Goal: Task Accomplishment & Management: Manage account settings

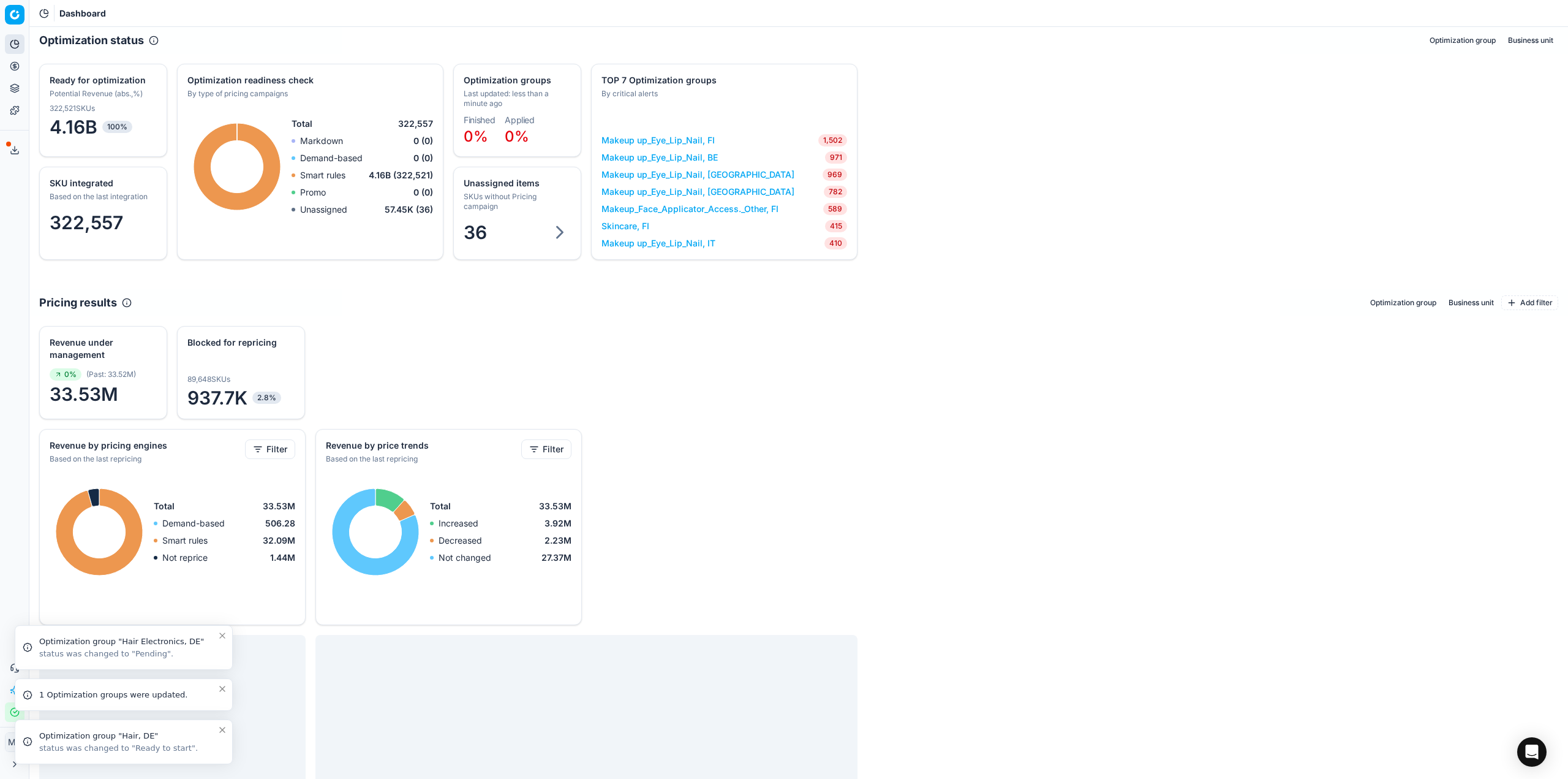
click at [226, 727] on icon "Close toast" at bounding box center [222, 729] width 9 height 9
click at [218, 737] on button "Close toast" at bounding box center [222, 742] width 15 height 15
click at [218, 722] on li "Optimization group "Hair Electronics, DE" status was changed to "Pending"." at bounding box center [123, 741] width 218 height 44
drag, startPoint x: 218, startPoint y: 731, endPoint x: 57, endPoint y: 711, distance: 162.2
click at [218, 732] on icon "Close toast" at bounding box center [222, 729] width 9 height 9
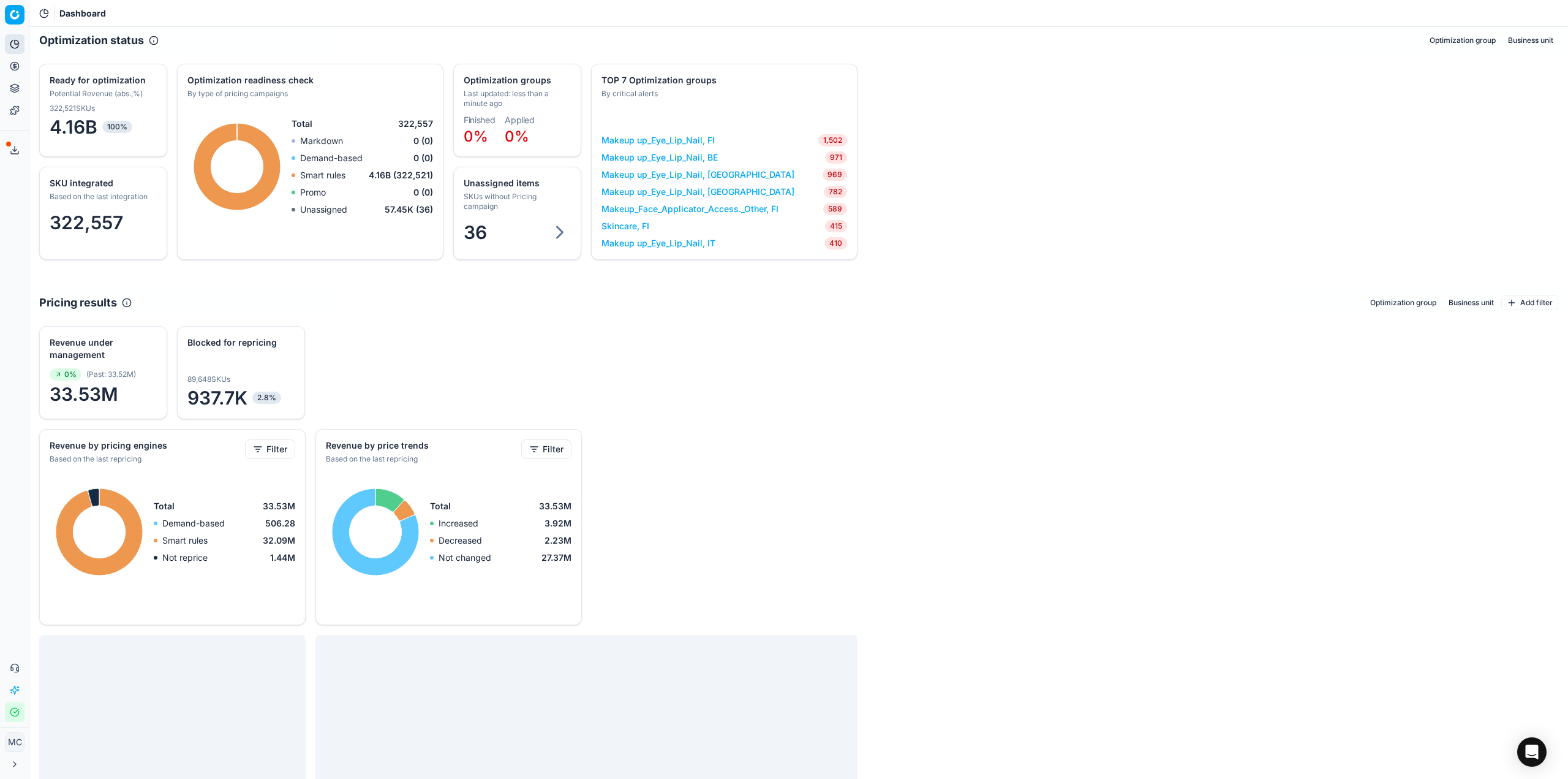
click at [2, 631] on div "Analytics Pricing Product portfolio Templates Export service 18 Contact support…" at bounding box center [15, 377] width 29 height 697
click at [16, 67] on icon at bounding box center [15, 66] width 3 height 3
click at [82, 85] on link "Optimization groups" at bounding box center [118, 89] width 143 height 17
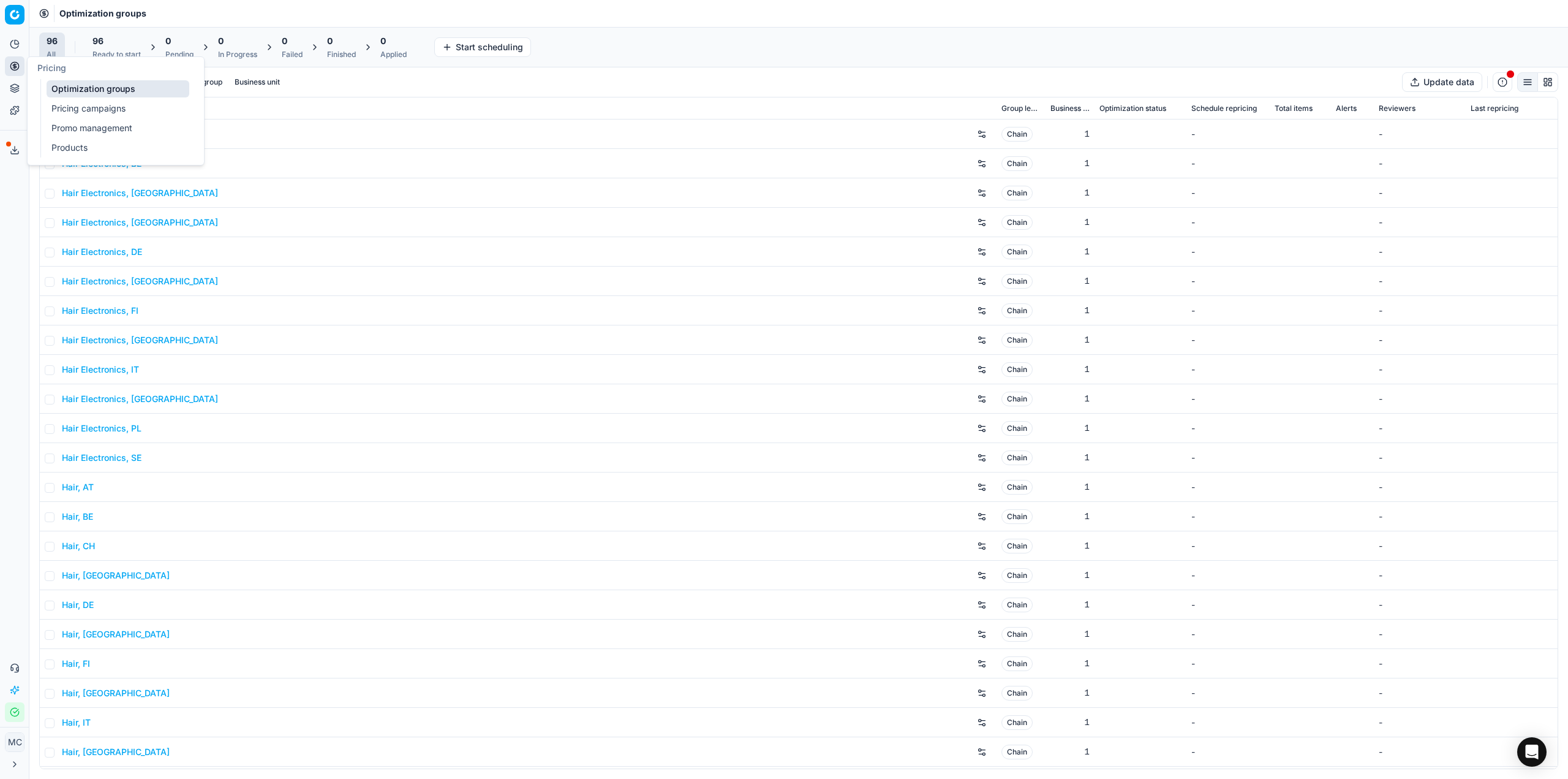
click at [15, 62] on circle at bounding box center [14, 66] width 8 height 8
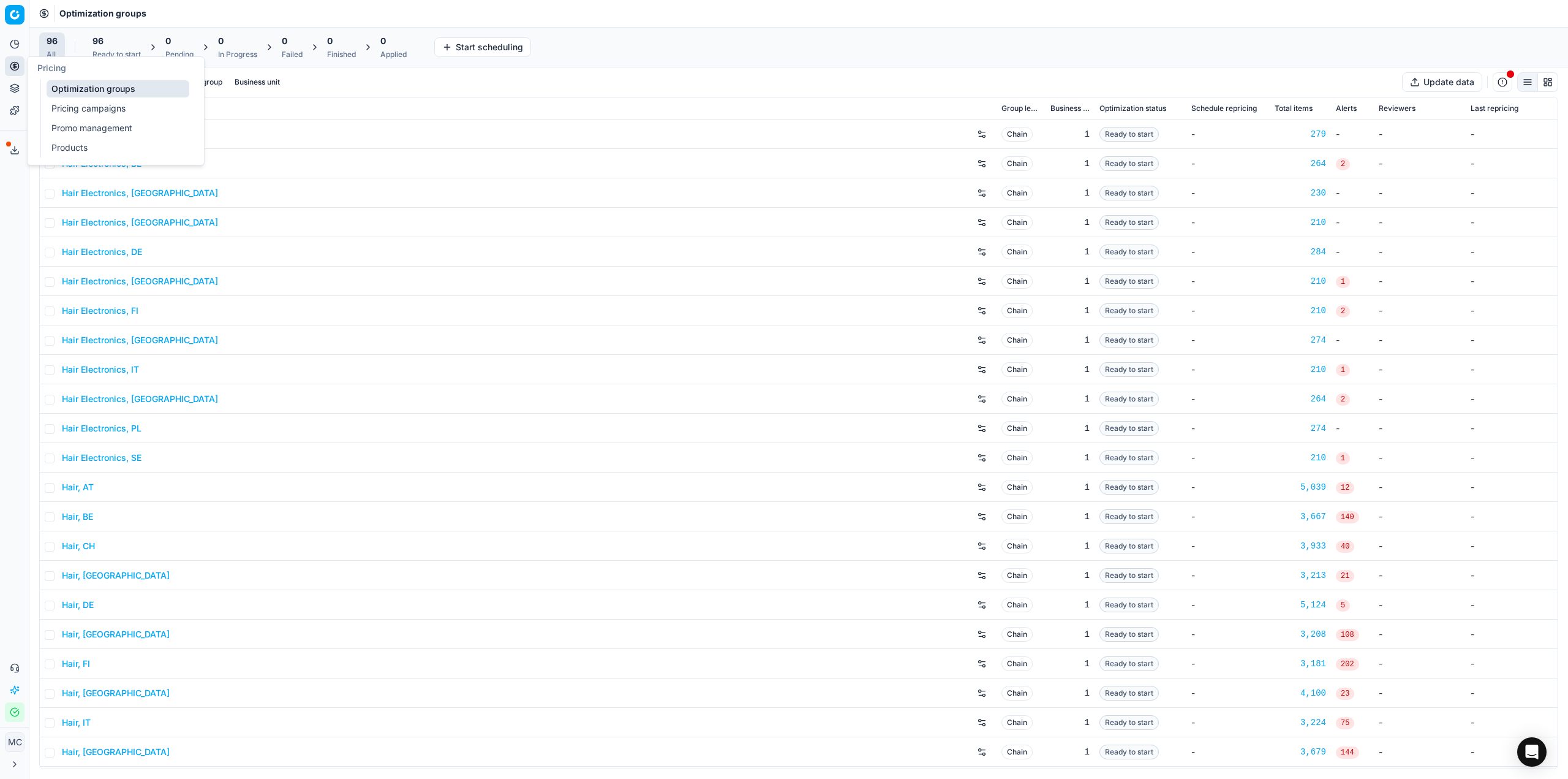
click at [18, 70] on icon at bounding box center [14, 66] width 9 height 9
click at [108, 54] on div "Ready to start" at bounding box center [117, 54] width 48 height 9
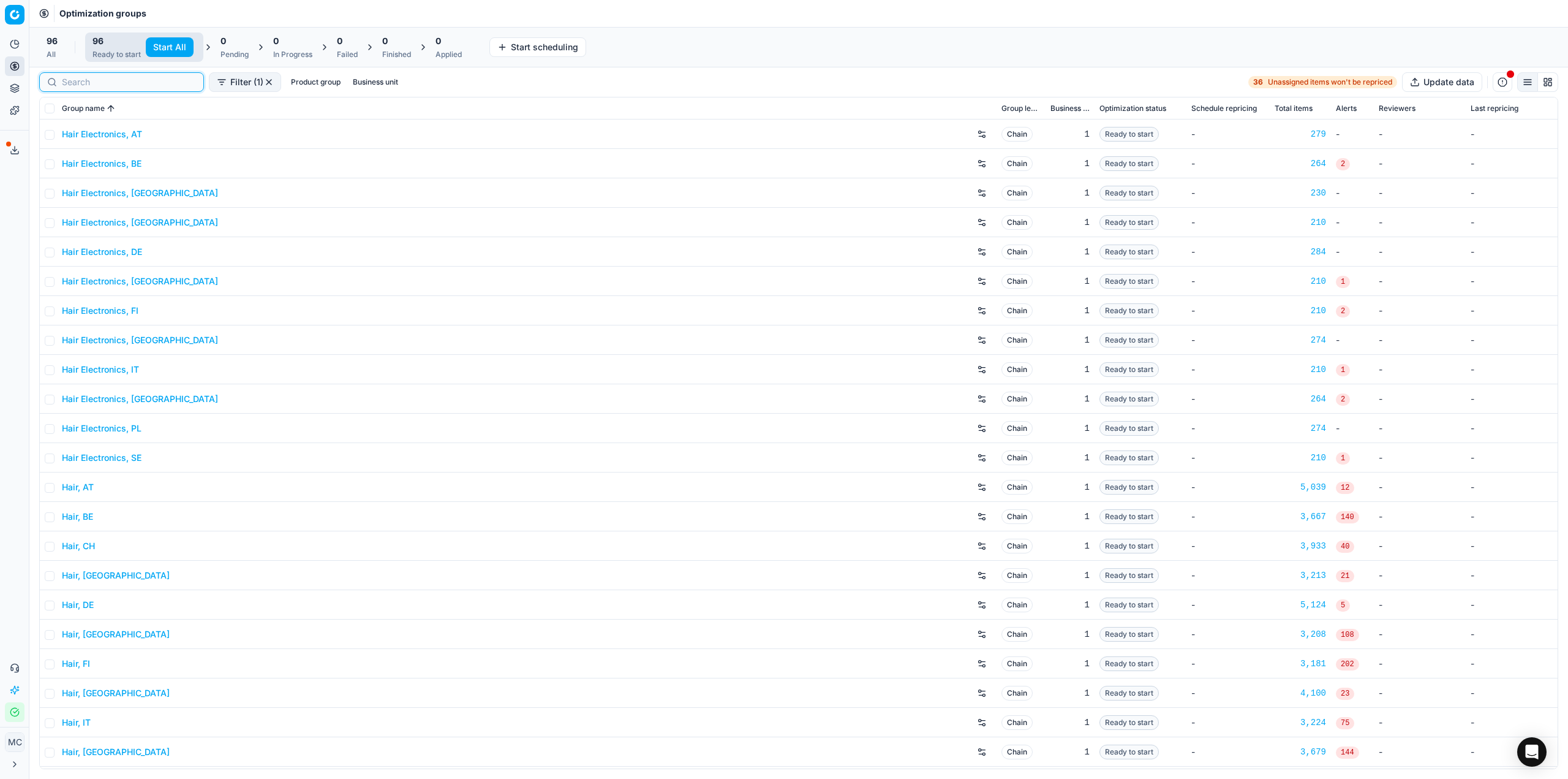
click at [79, 82] on input at bounding box center [129, 82] width 134 height 12
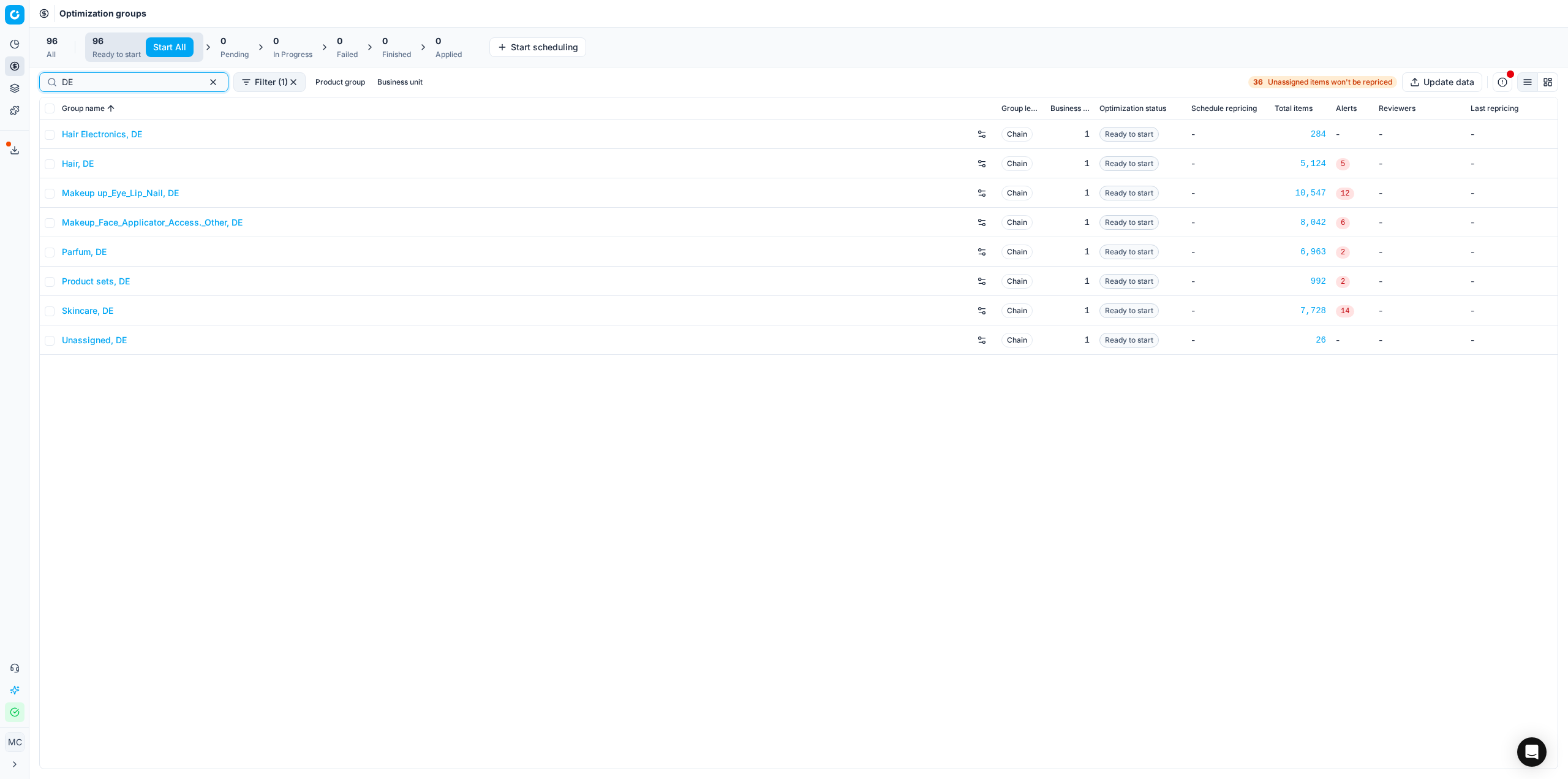
type input "DE"
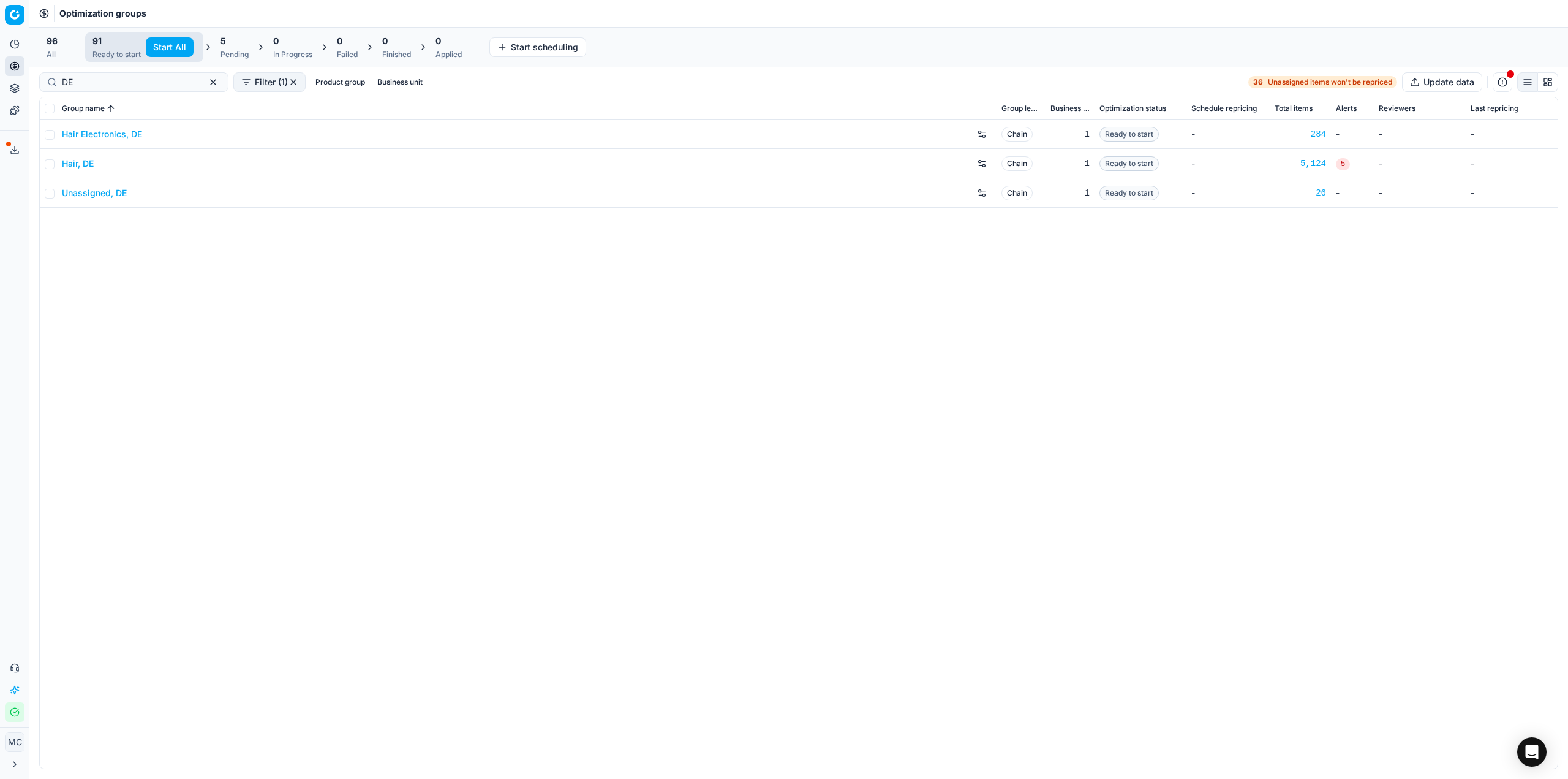
click at [595, 375] on div "Hair Electronics, DE Chain 1 Ready to start - 284 - - - Hair, DE Chain 1 Ready …" at bounding box center [799, 444] width 1518 height 649
click at [221, 52] on div "Pending" at bounding box center [235, 54] width 28 height 9
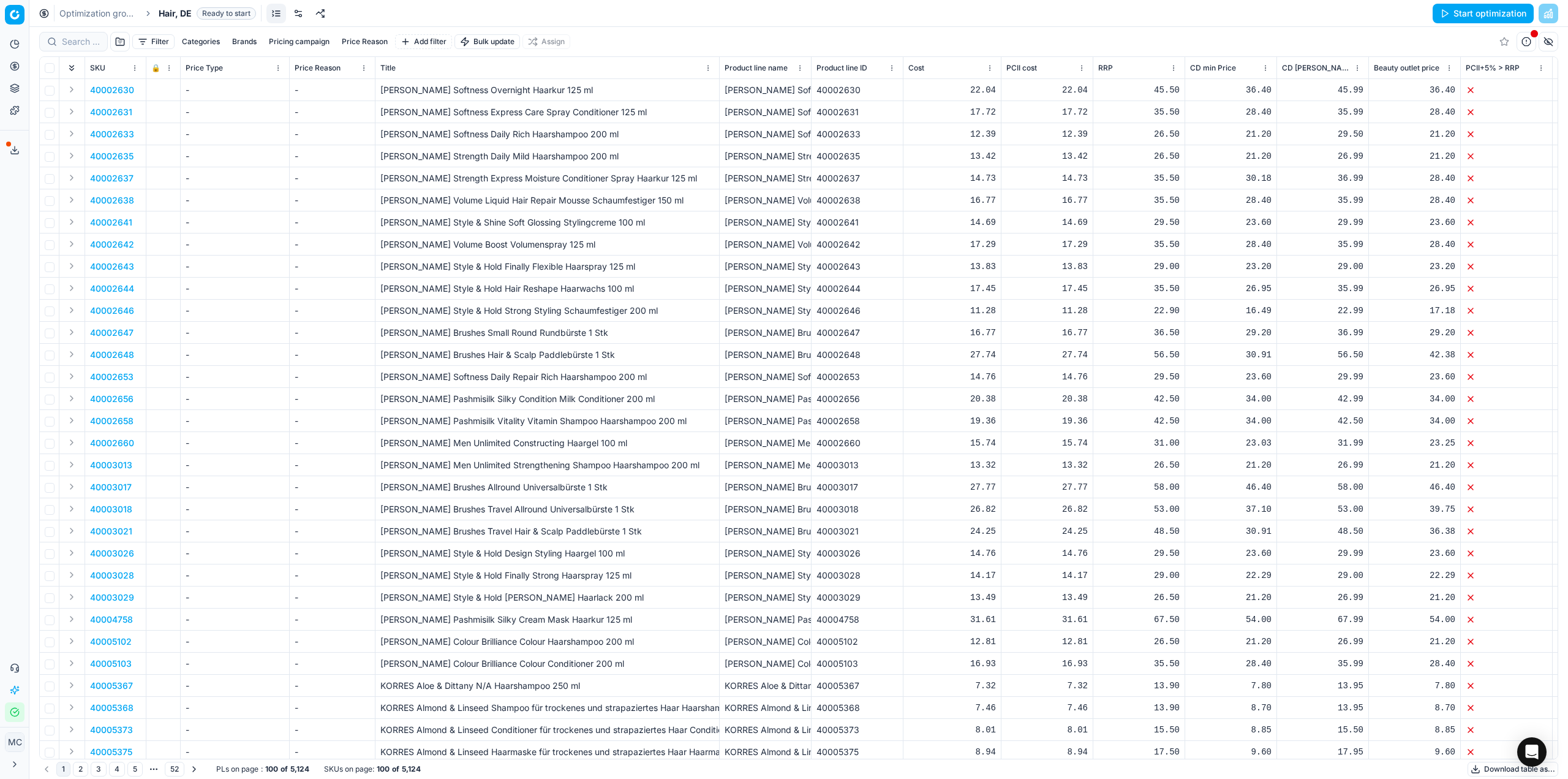
click at [302, 15] on link at bounding box center [298, 13] width 20 height 20
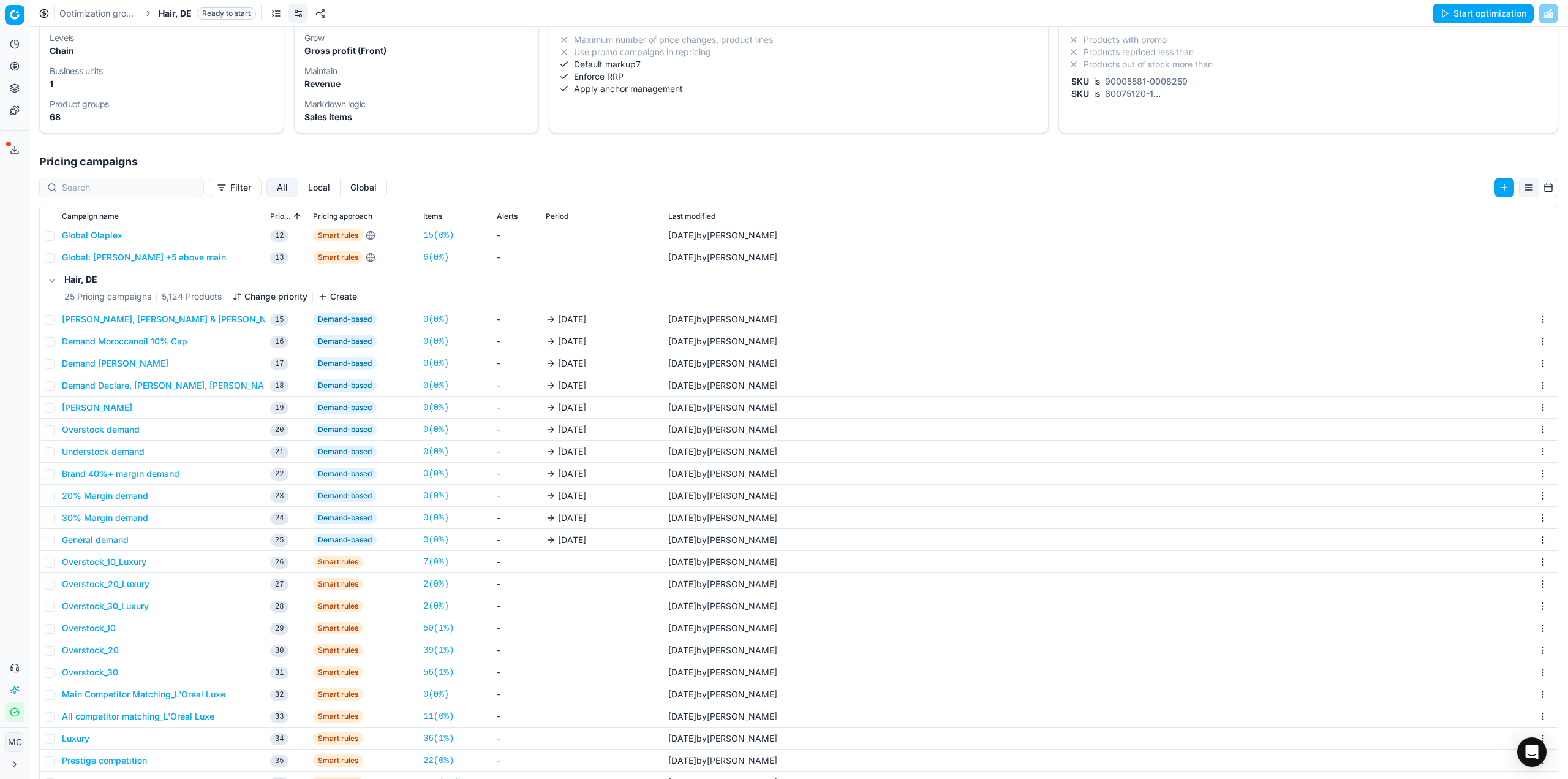
scroll to position [184, 0]
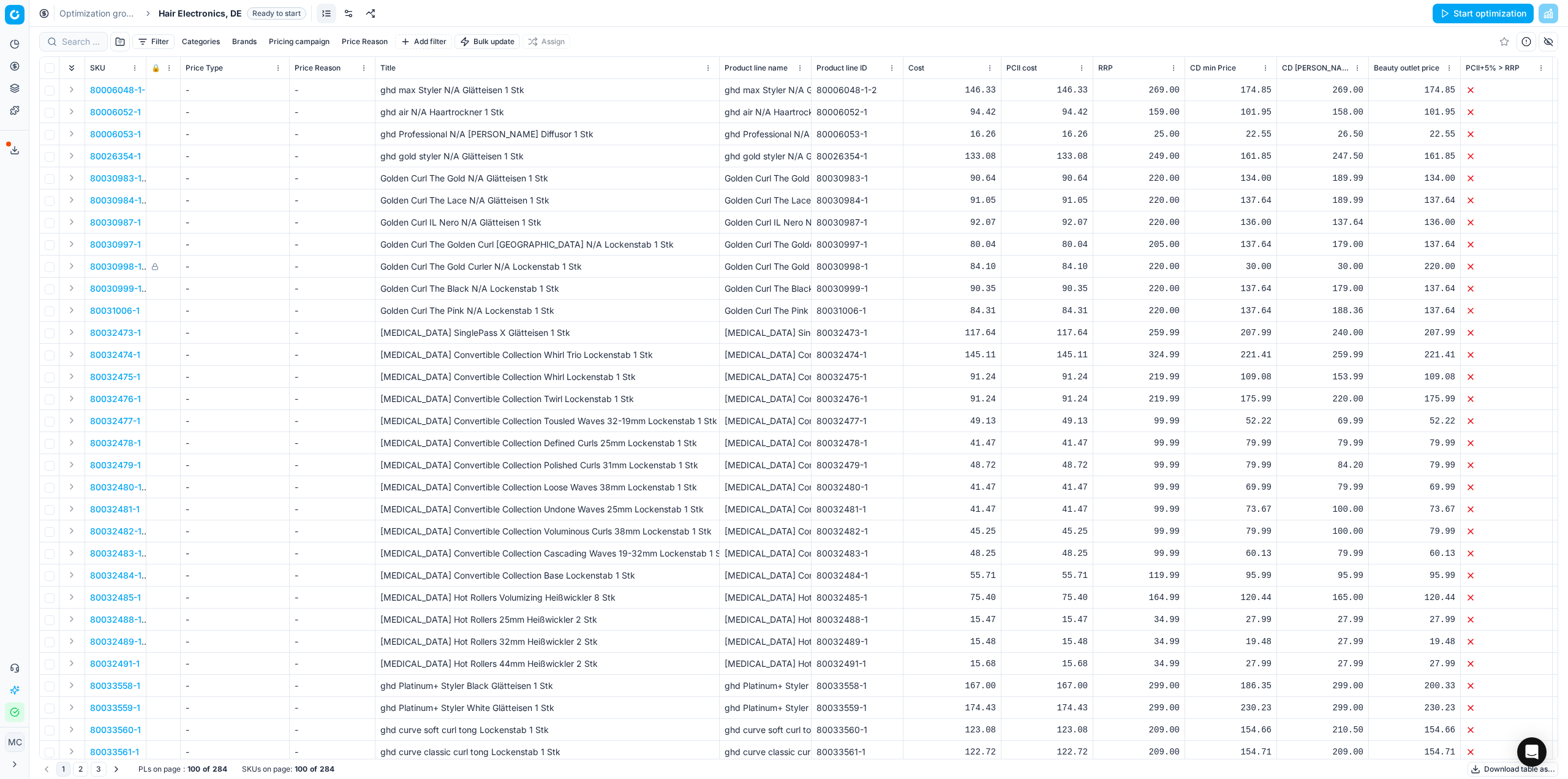
click at [349, 21] on link at bounding box center [348, 13] width 20 height 20
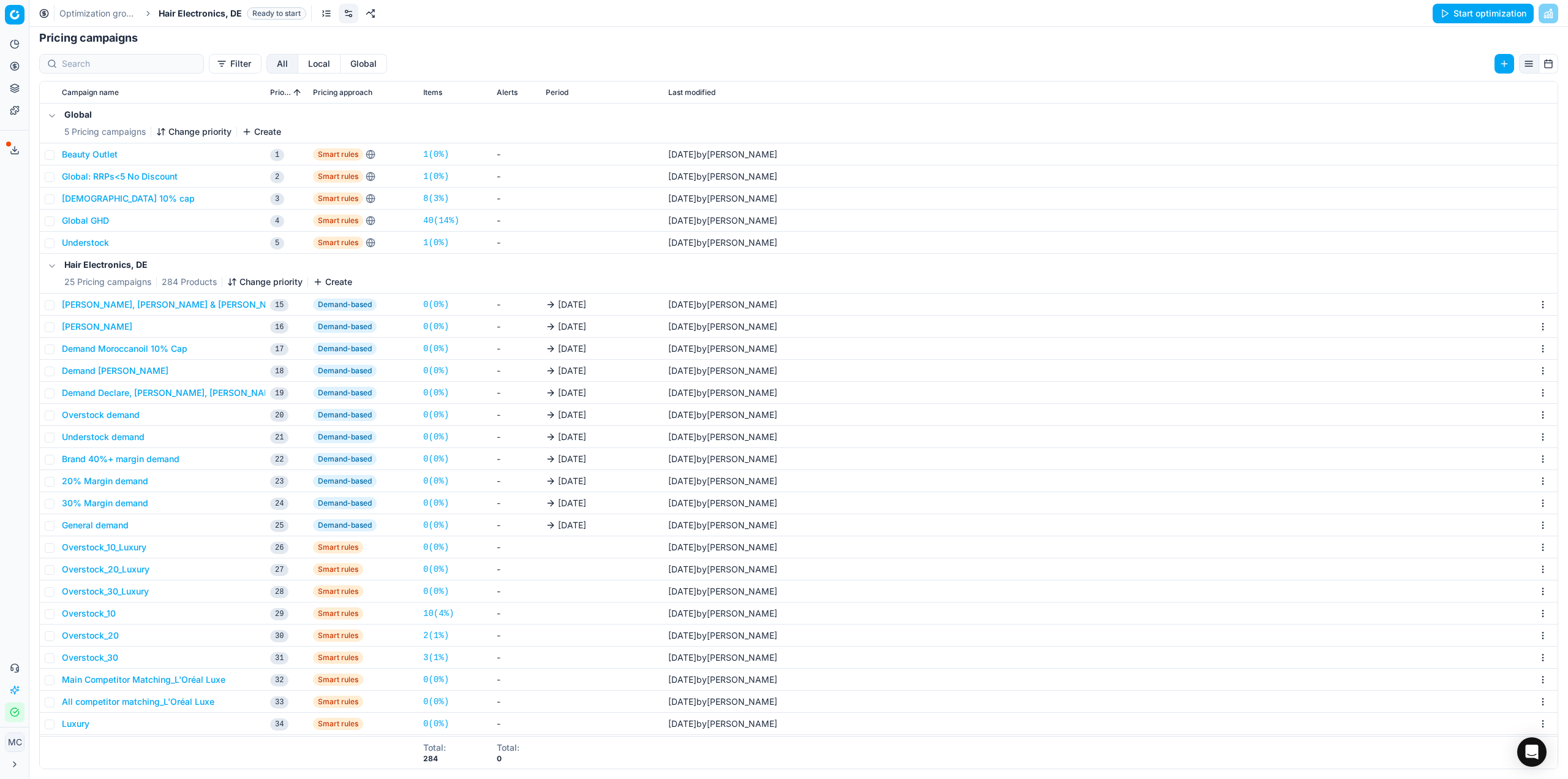
scroll to position [109, 0]
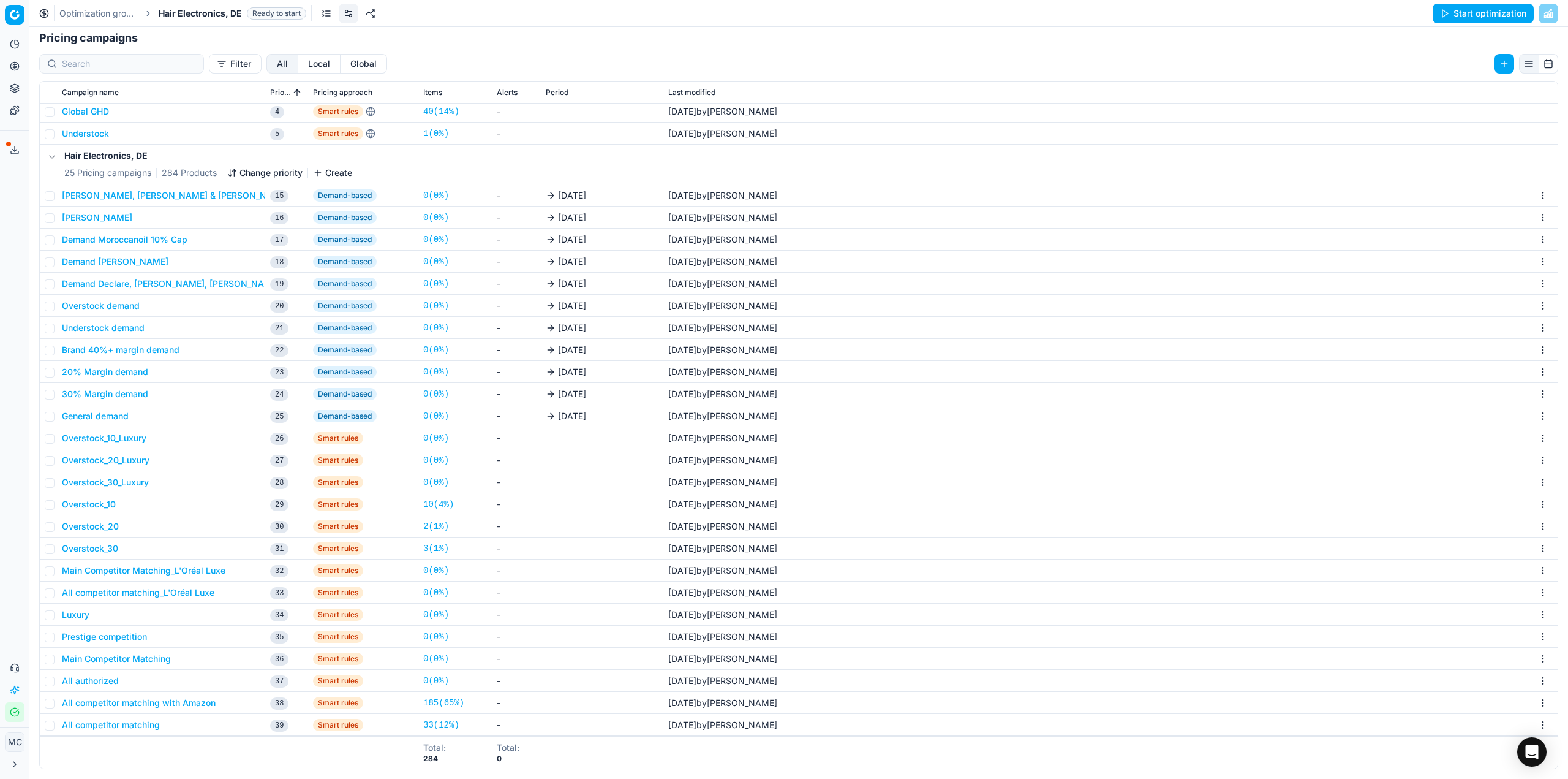
click at [217, 571] on button "Main Competitor Matching_L'Oréal Luxe" at bounding box center [143, 570] width 164 height 12
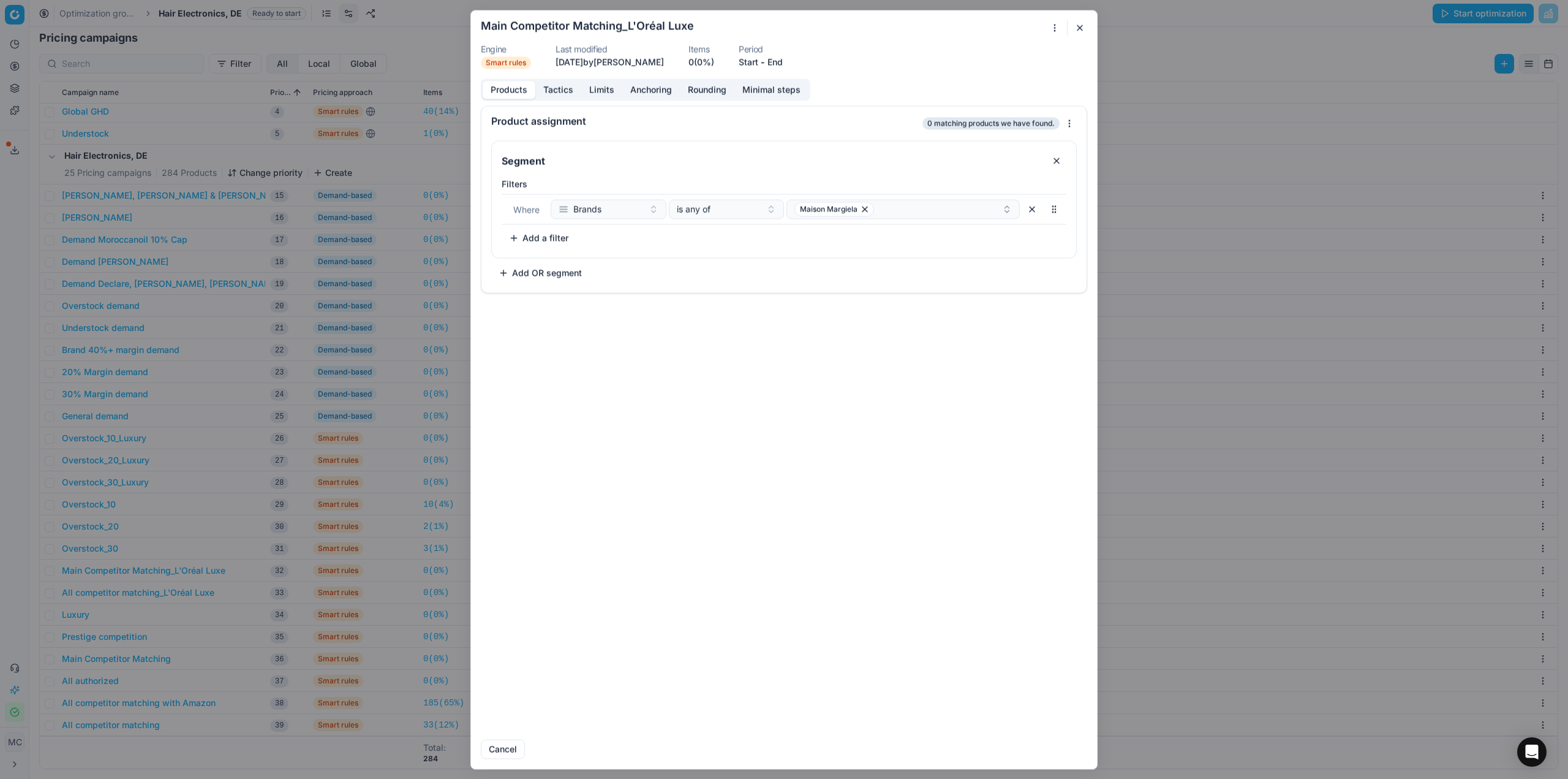
click at [213, 479] on div "We are saving PC settings. Please wait, it should take a few minutes Main Compe…" at bounding box center [784, 389] width 1568 height 779
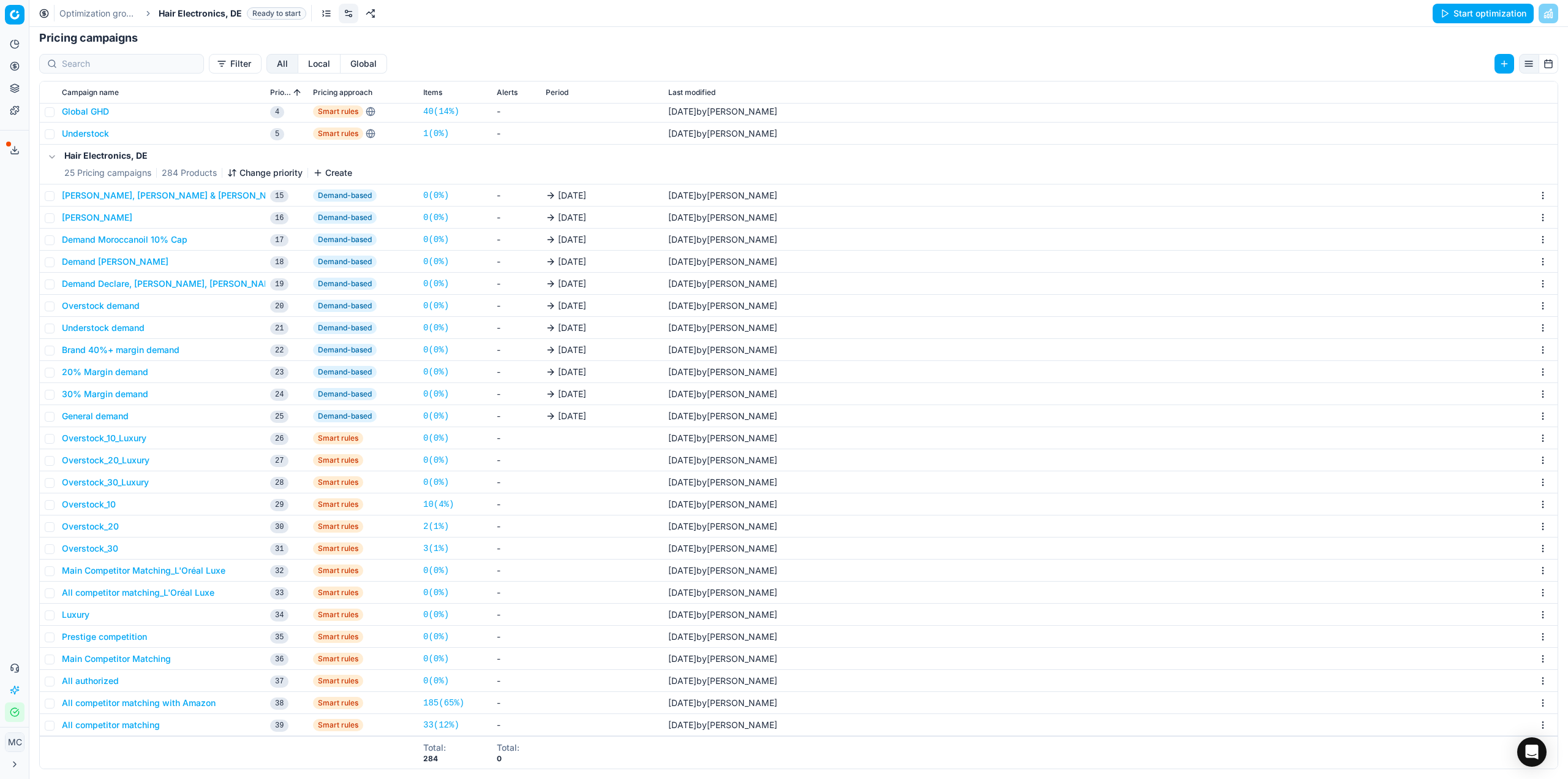
click at [122, 595] on button "All competitor matching_L'Oréal Luxe" at bounding box center [138, 592] width 152 height 12
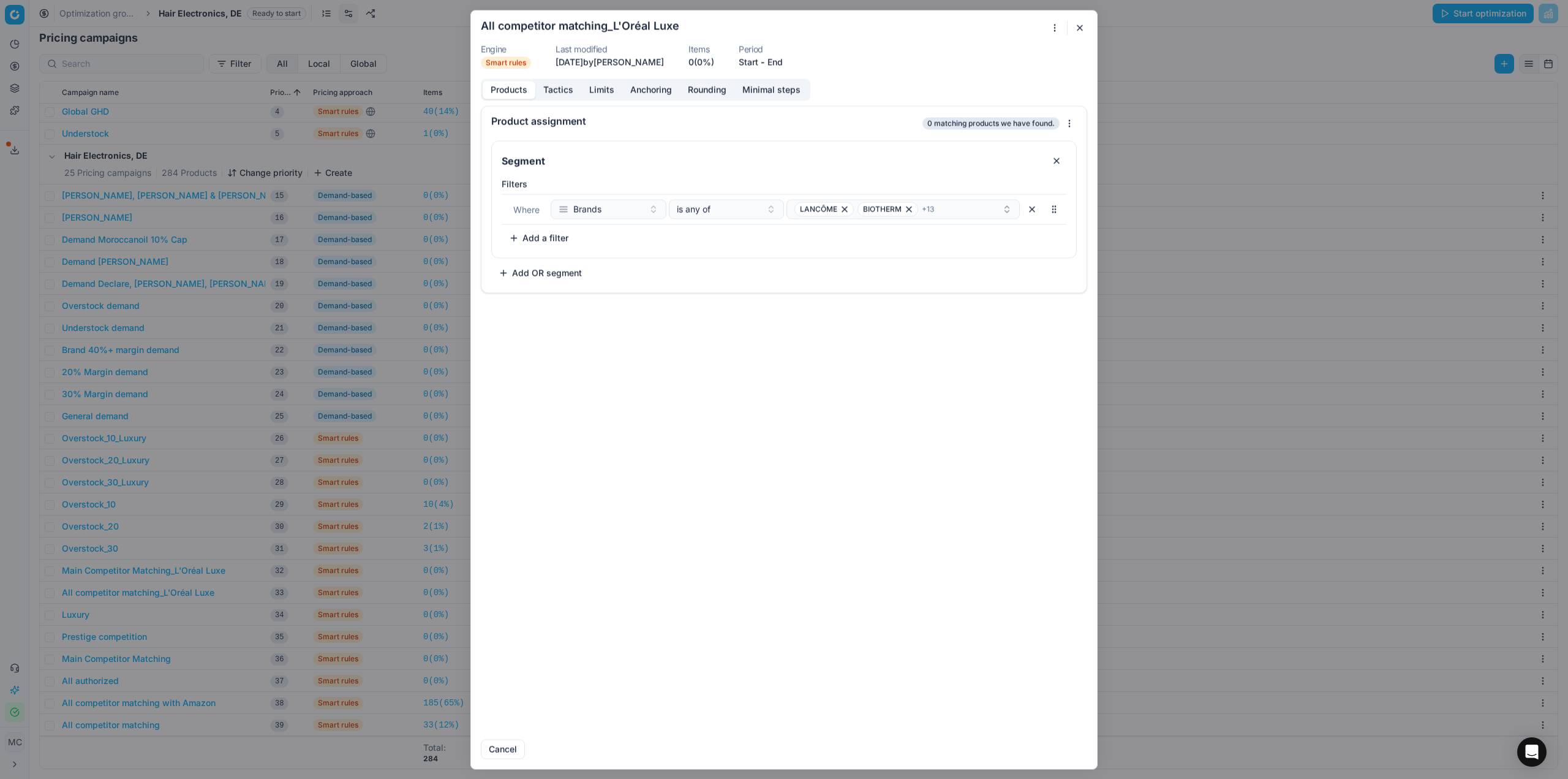
click at [101, 463] on div "We are saving PC settings. Please wait, it should take a few minutes All compet…" at bounding box center [784, 389] width 1568 height 779
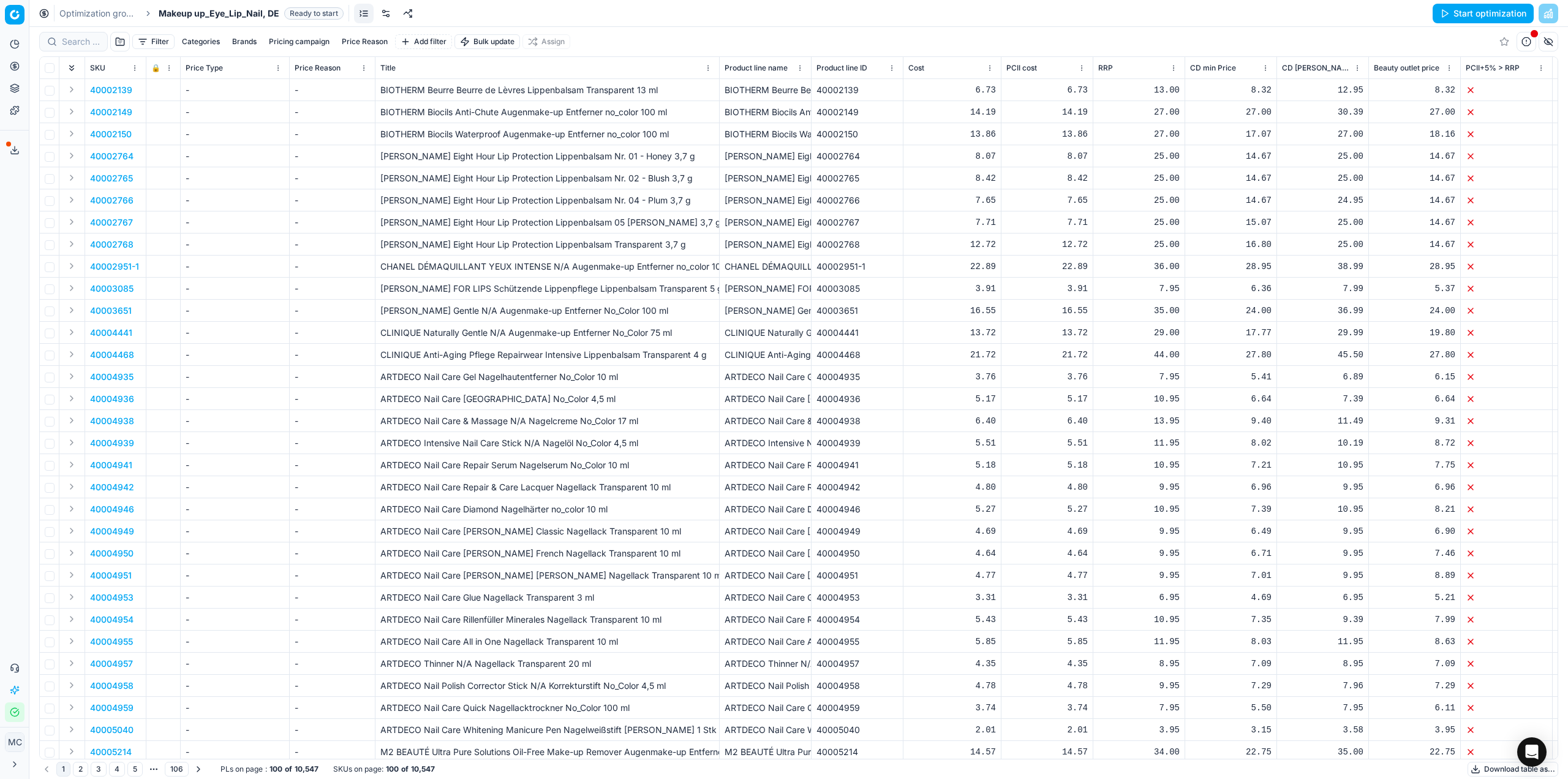
click at [389, 13] on link at bounding box center [385, 13] width 20 height 20
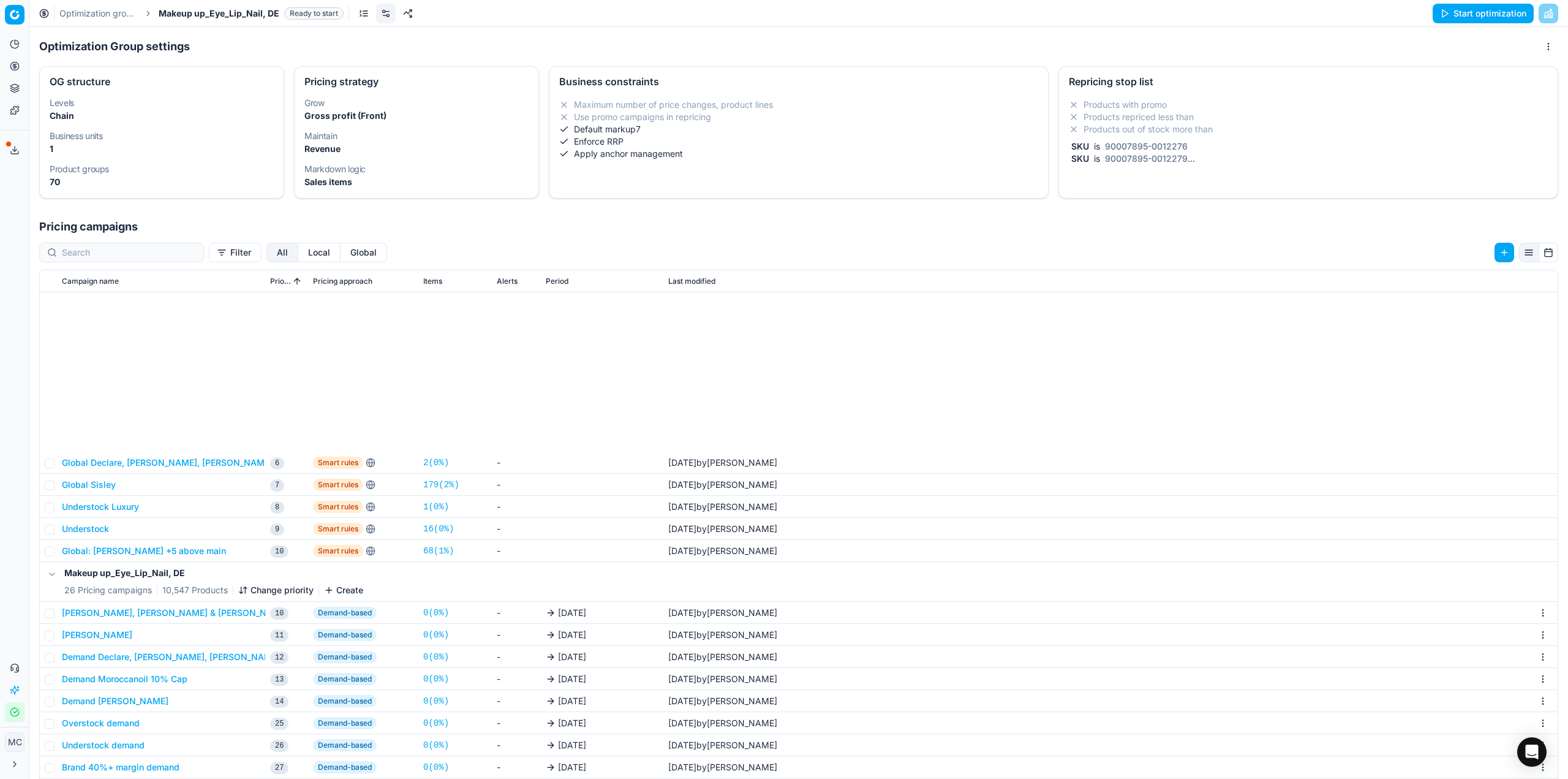
scroll to position [241, 0]
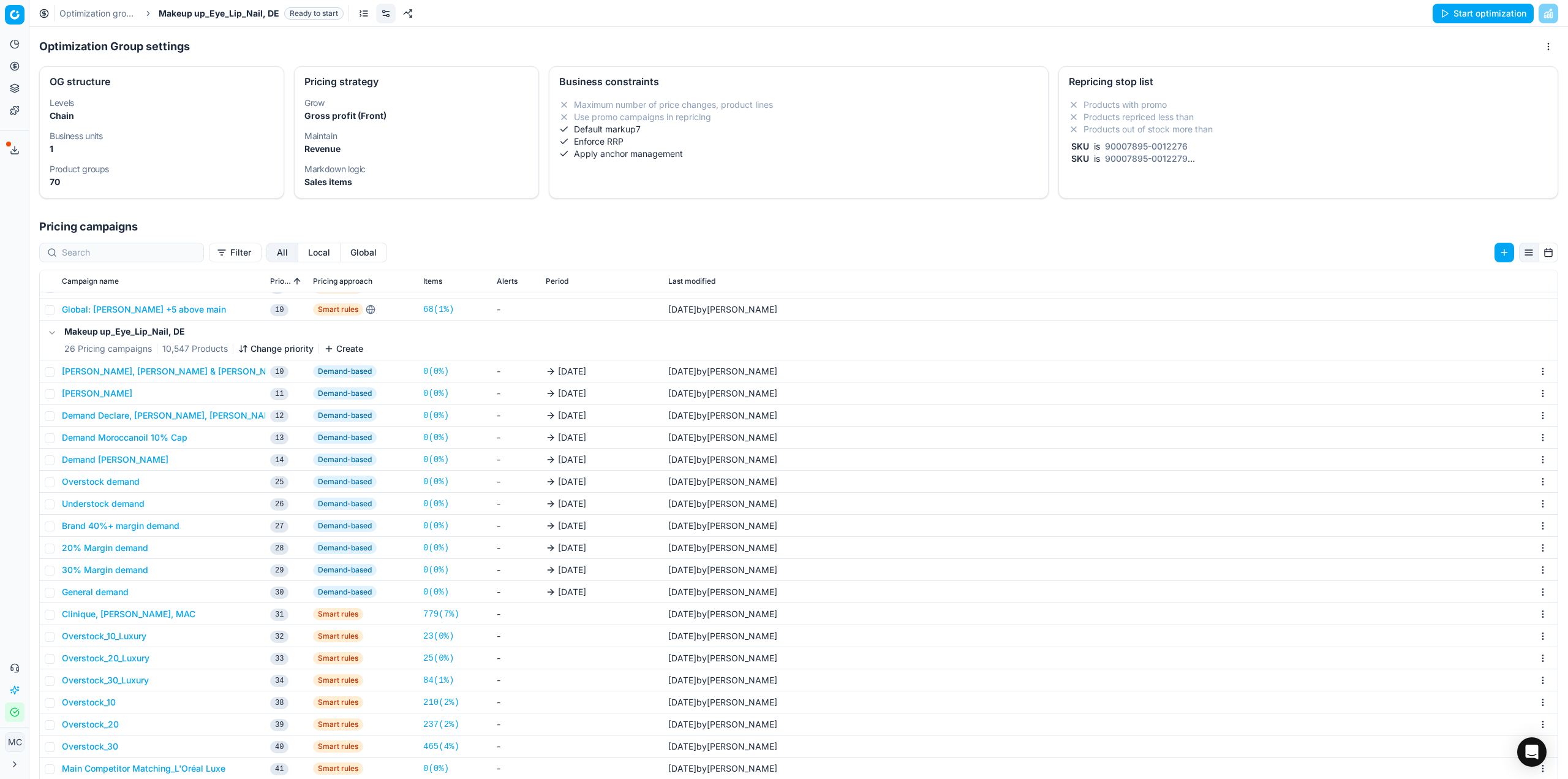
click at [106, 614] on button "Clinique, [PERSON_NAME], MAC" at bounding box center [128, 614] width 133 height 12
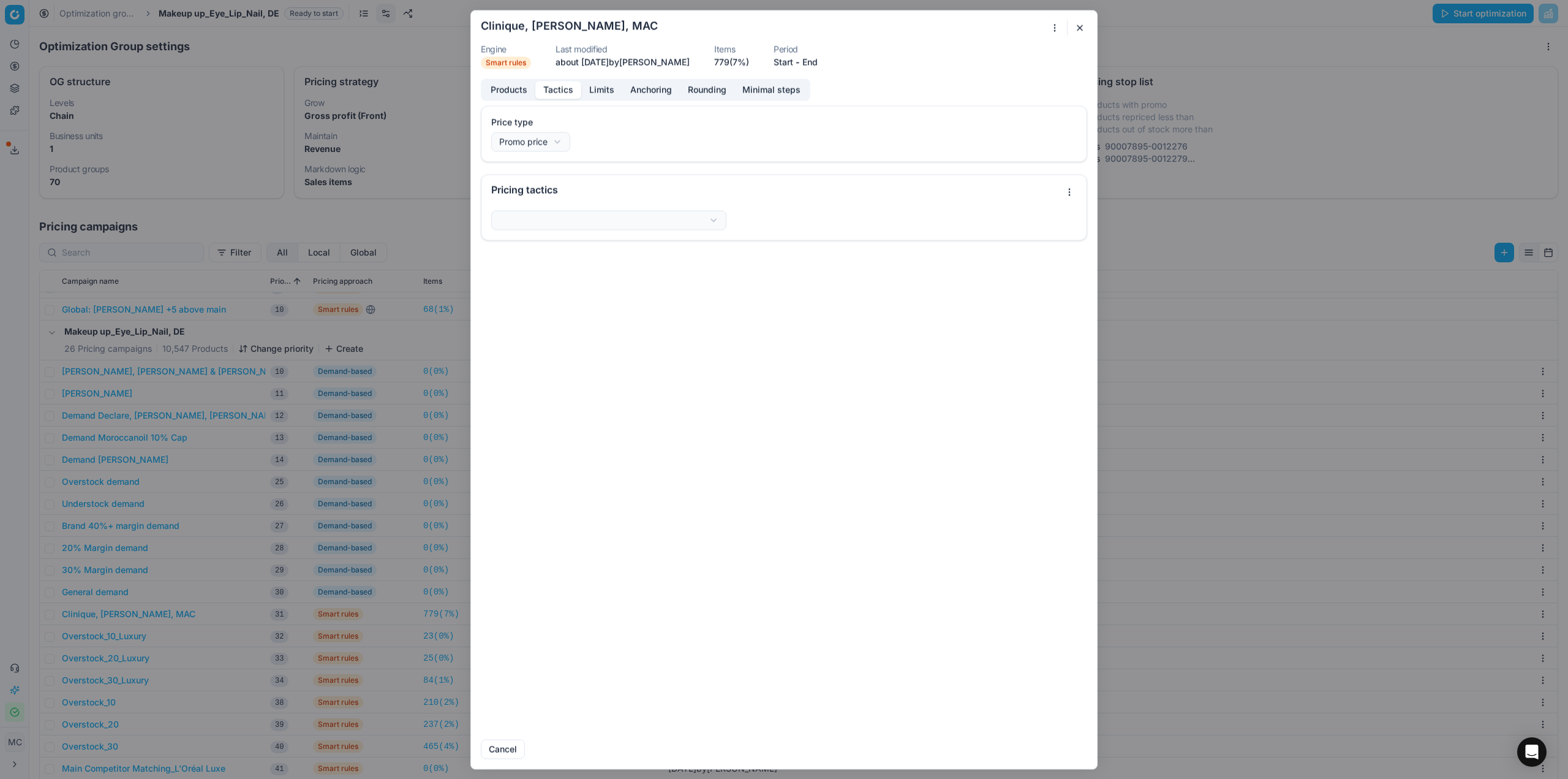
click at [567, 92] on button "Tactics" at bounding box center [558, 90] width 46 height 17
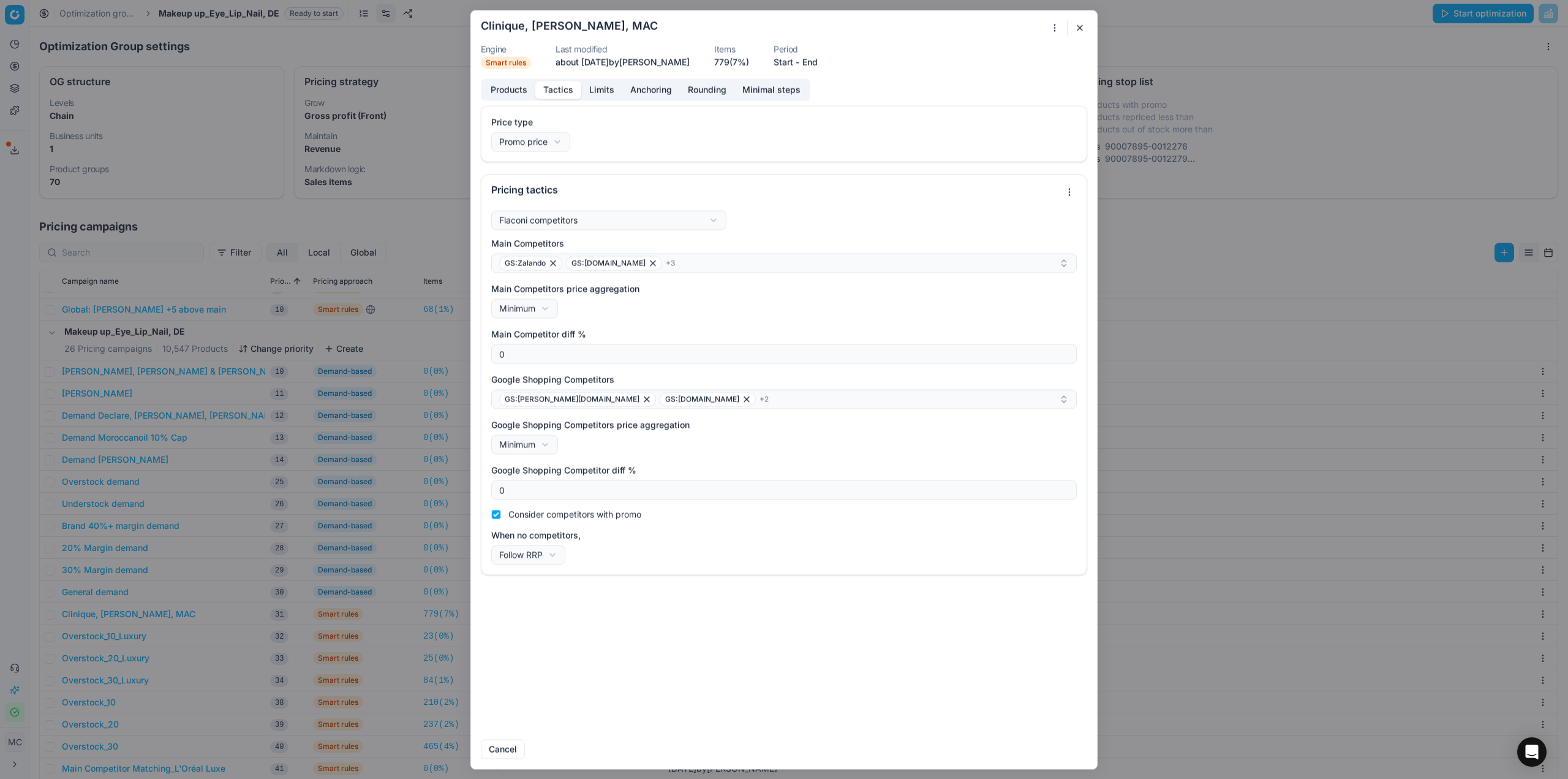
click at [502, 95] on button "Products" at bounding box center [509, 90] width 52 height 17
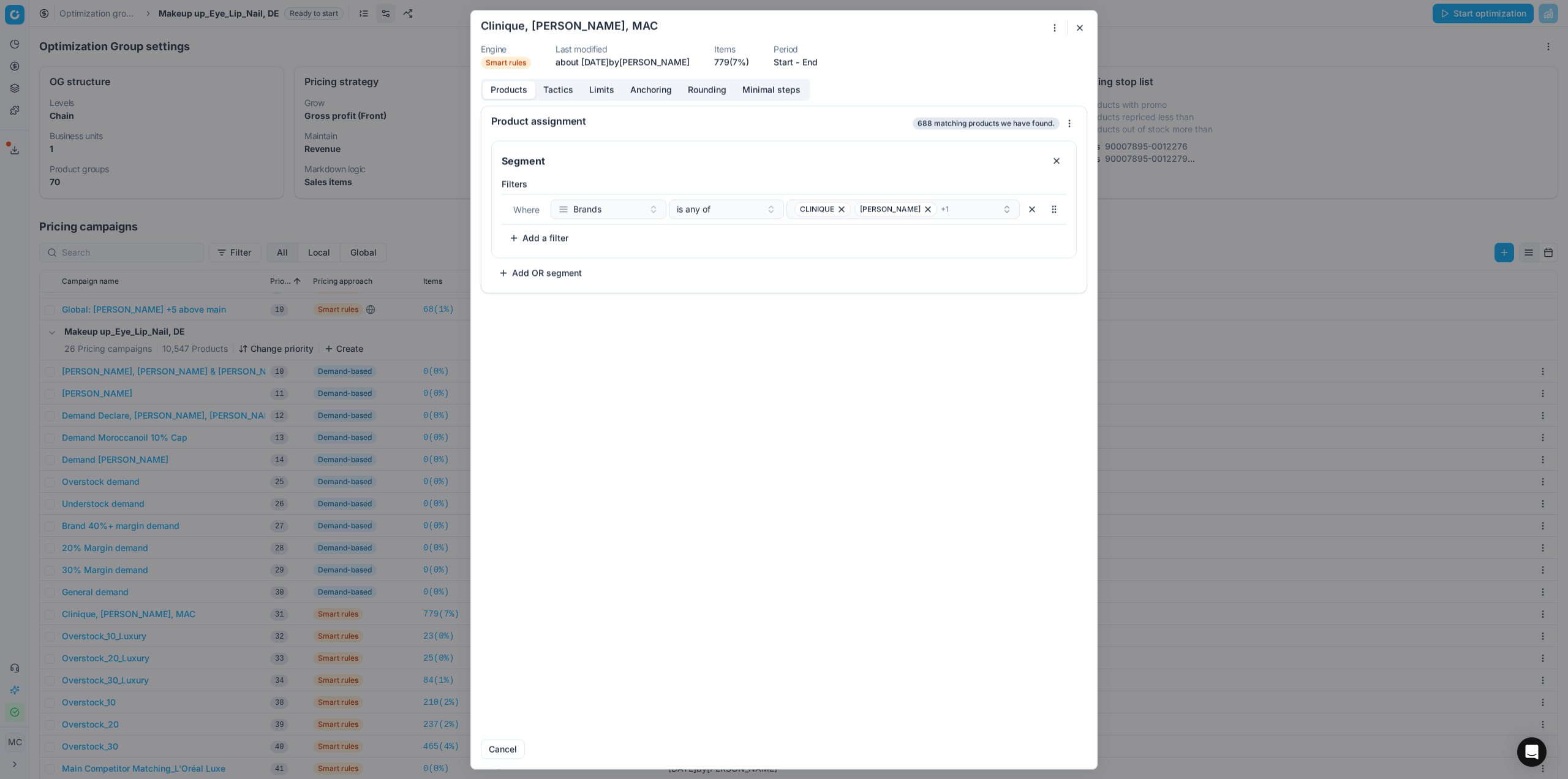
click at [550, 87] on button "Tactics" at bounding box center [558, 90] width 46 height 17
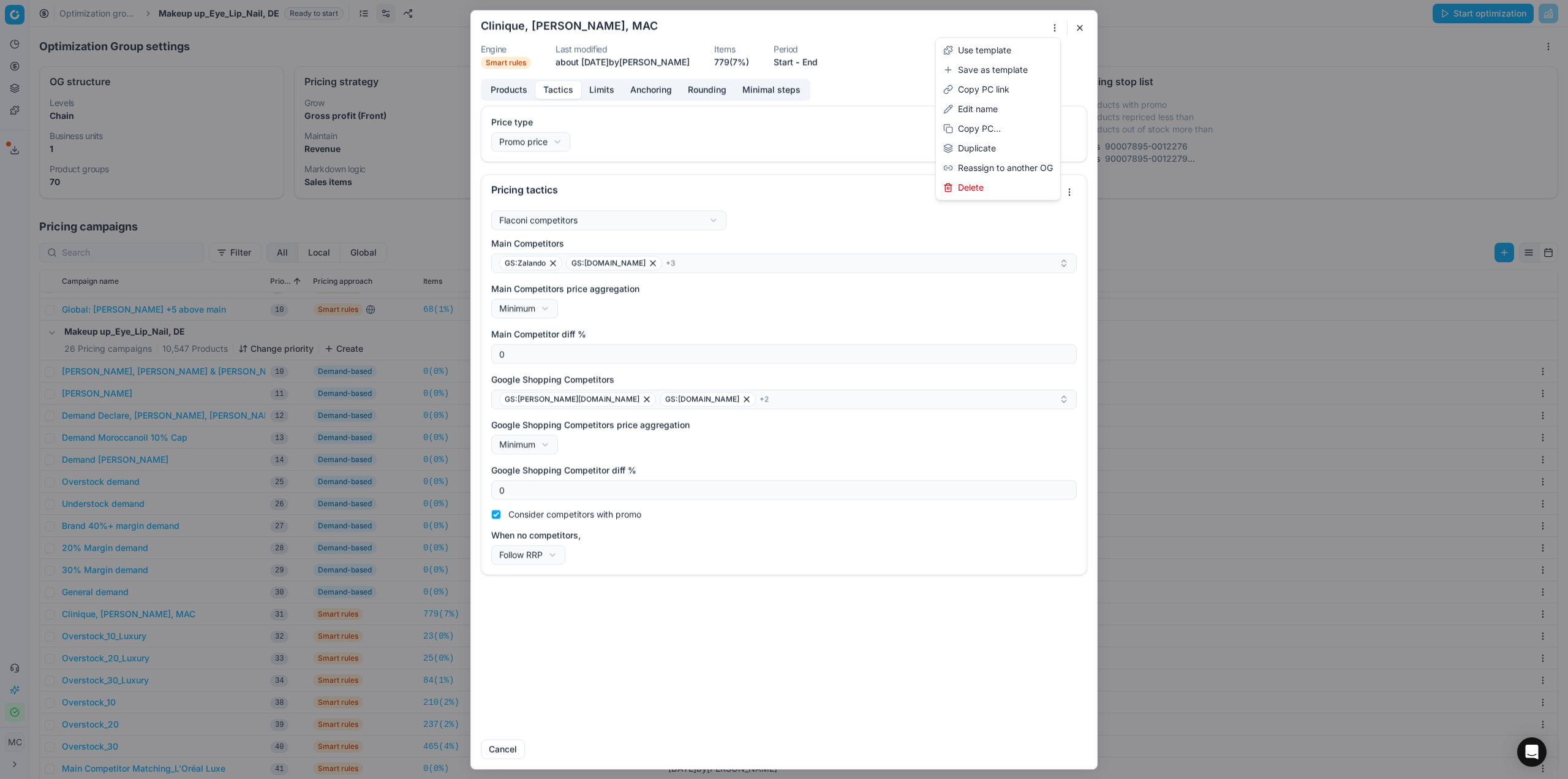
click at [1054, 28] on div "We are saving PC settings. Please wait, it should take a few minutes Clinique, …" at bounding box center [784, 389] width 1568 height 779
click at [870, 53] on div "We are saving PC settings. Please wait, it should take a few minutes Clinique, …" at bounding box center [784, 389] width 1568 height 779
click at [792, 58] on button "Start" at bounding box center [783, 62] width 20 height 12
click at [812, 61] on button "End" at bounding box center [810, 62] width 15 height 12
click at [938, 73] on form "We are saving PC settings. Please wait, it should take a few minutes Clinique, …" at bounding box center [784, 389] width 626 height 758
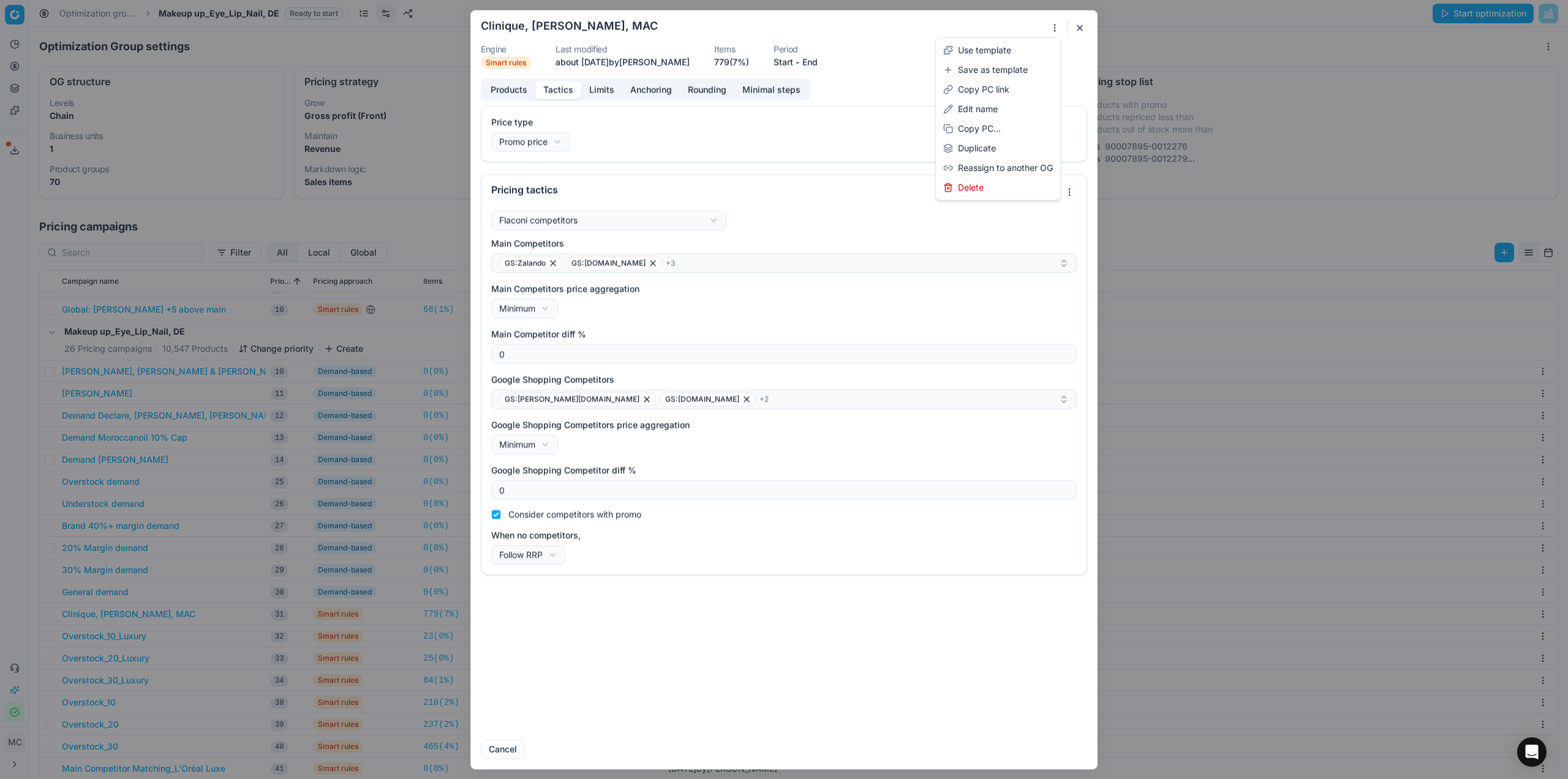
click at [1049, 26] on div "We are saving PC settings. Please wait, it should take a few minutes Clinique, …" at bounding box center [784, 389] width 1568 height 779
click at [981, 183] on div "Delete" at bounding box center [998, 187] width 119 height 20
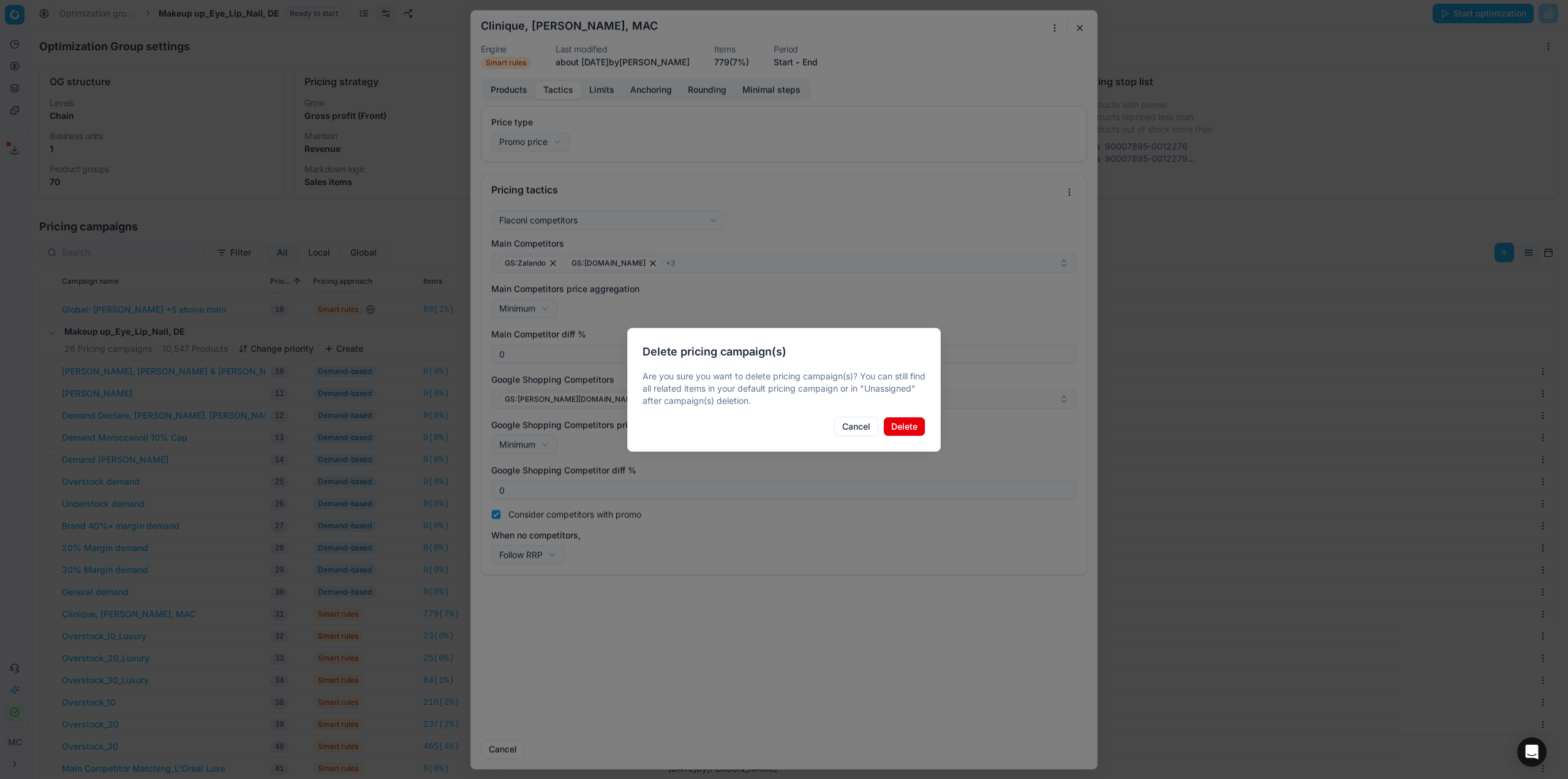
click at [909, 429] on button "Delete" at bounding box center [905, 426] width 42 height 20
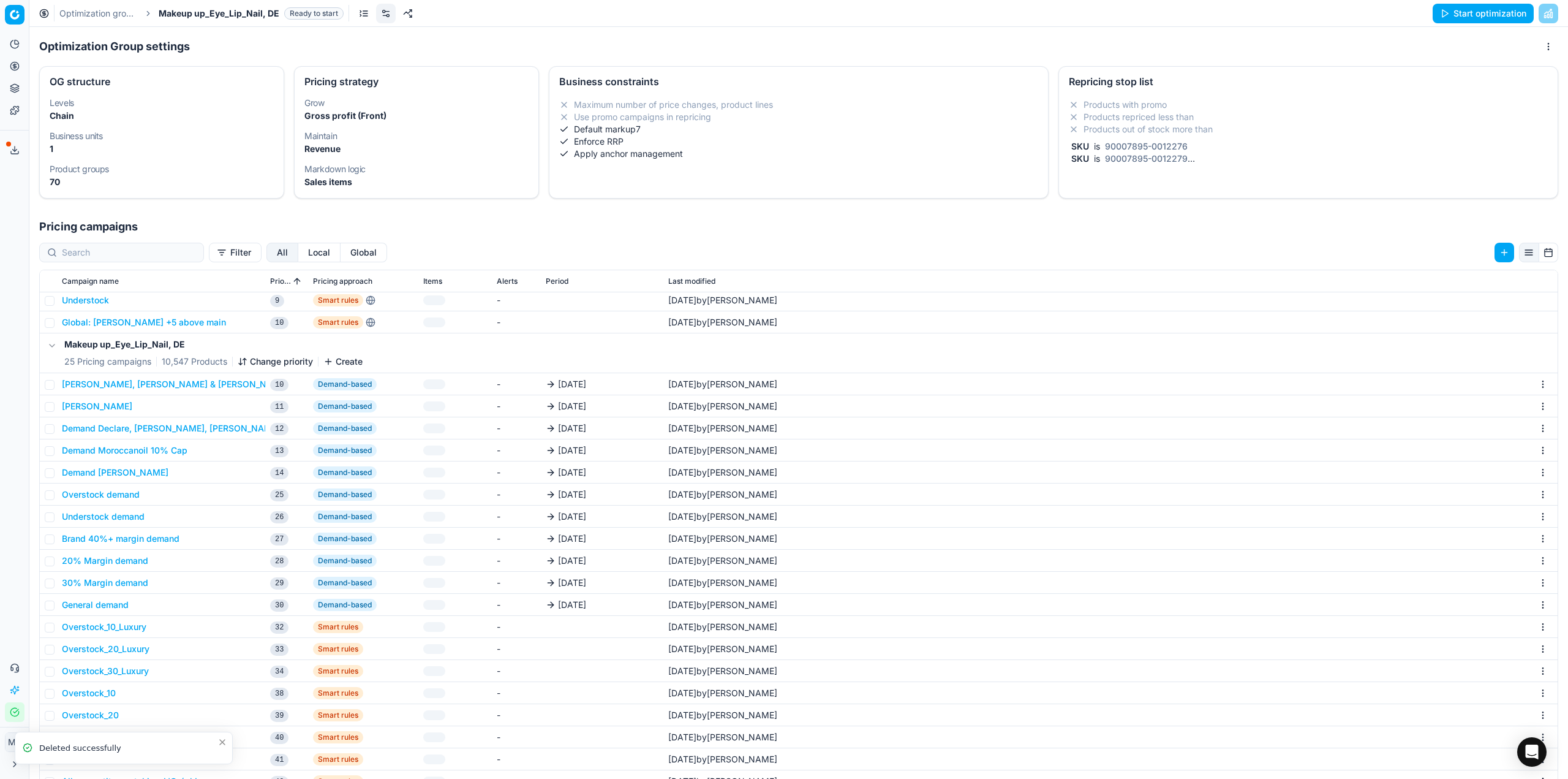
scroll to position [229, 0]
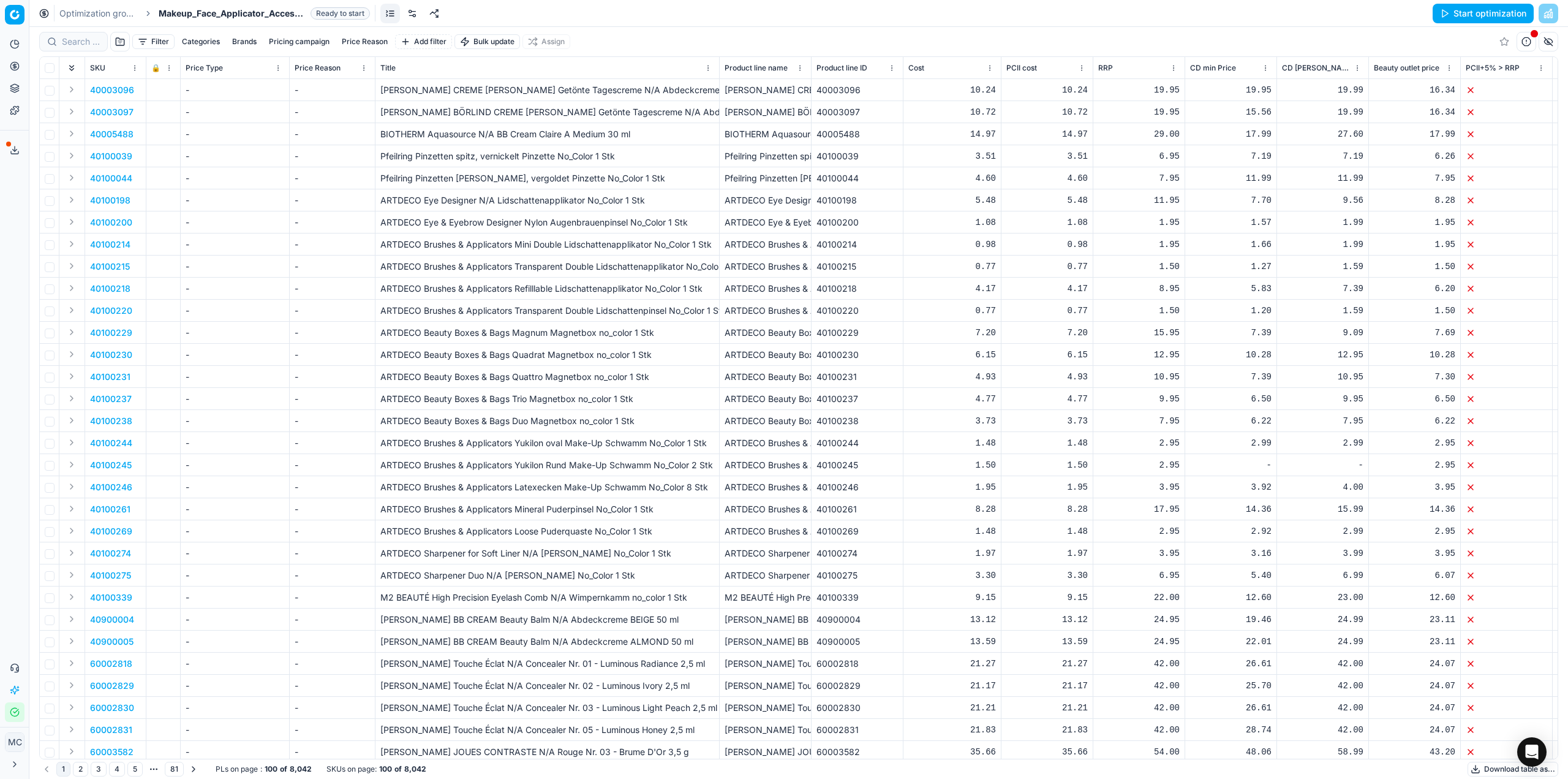
click at [413, 16] on link at bounding box center [411, 13] width 20 height 20
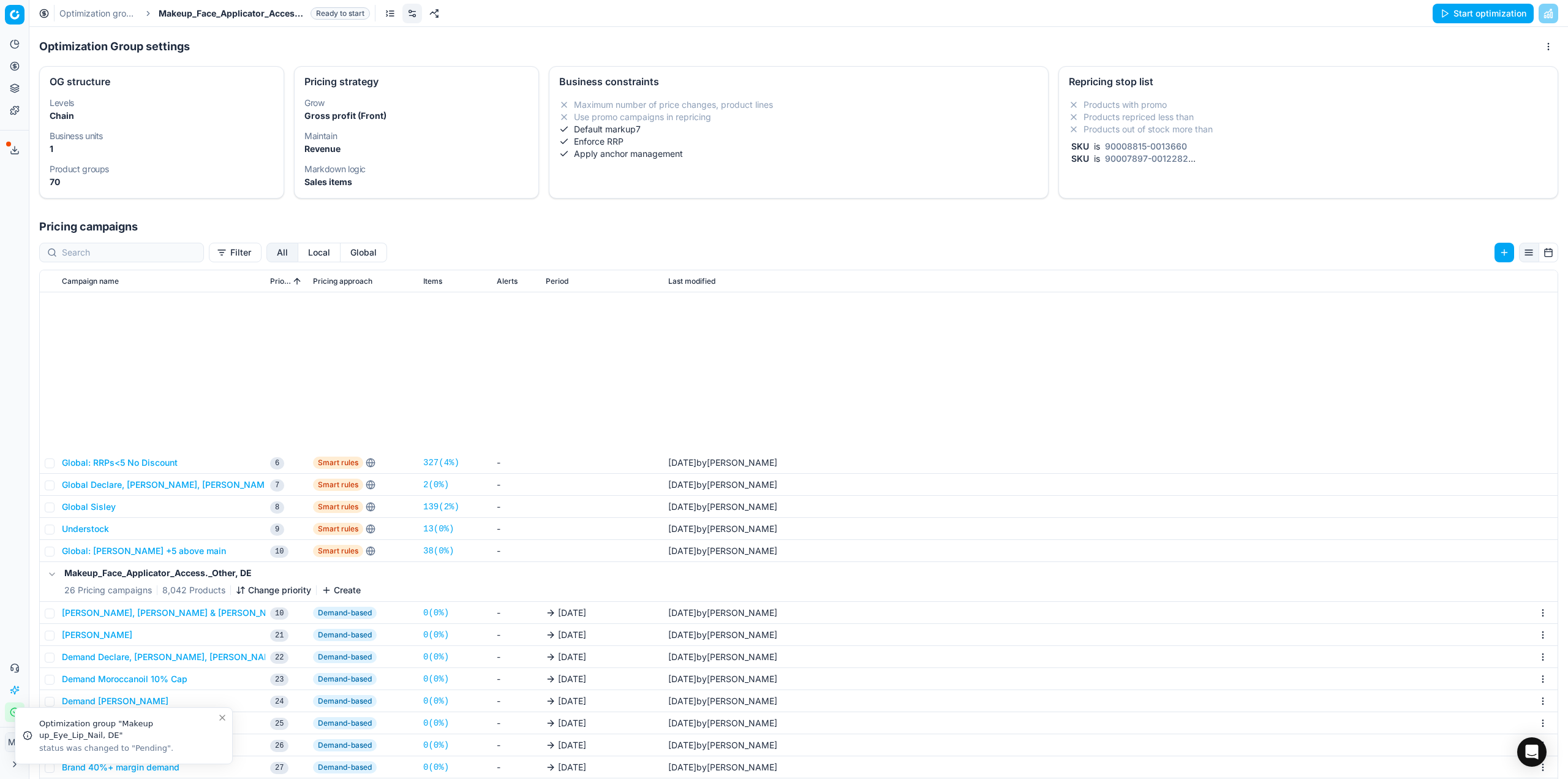
scroll to position [241, 0]
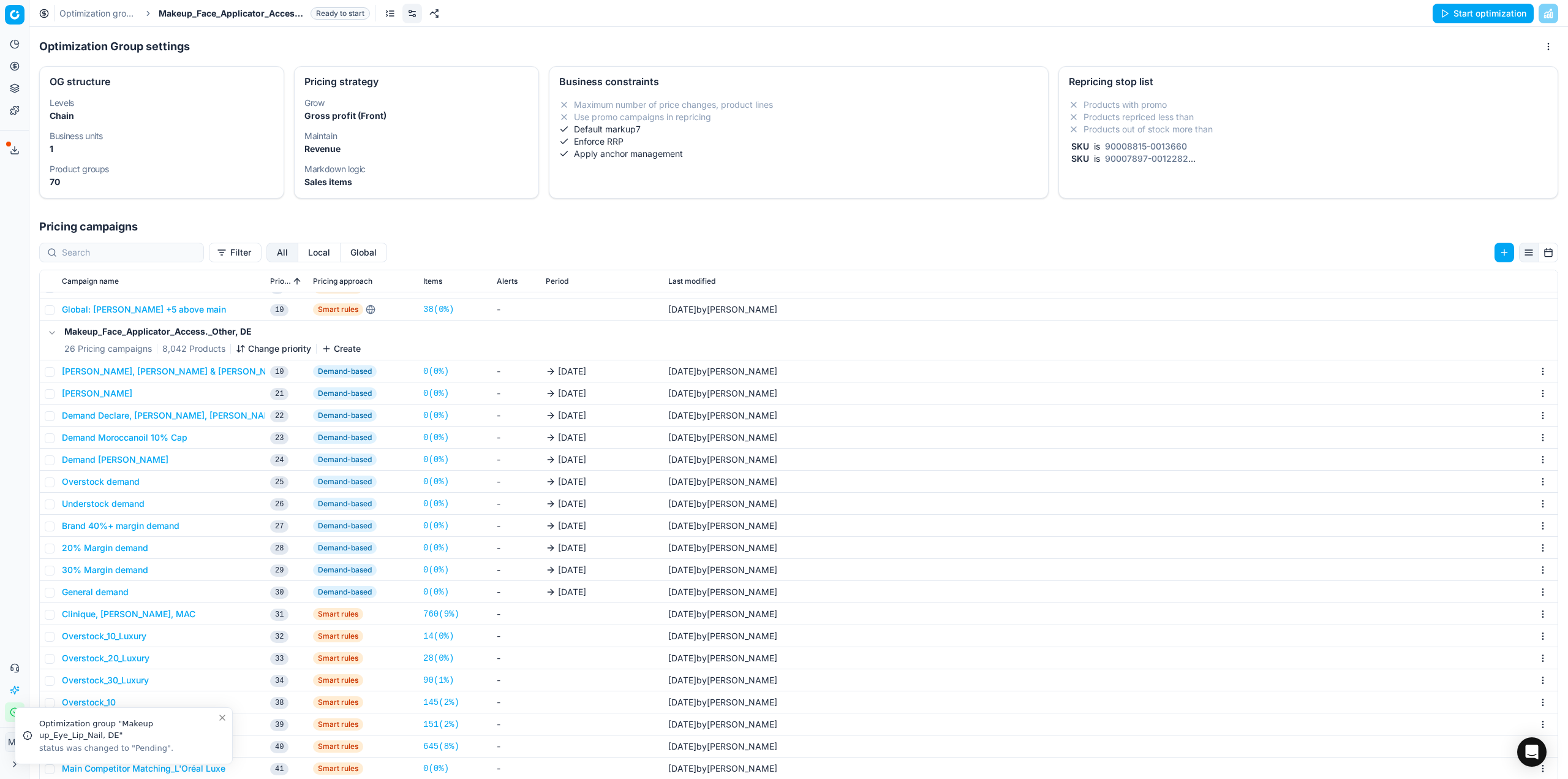
click at [174, 617] on button "Clinique, [PERSON_NAME], MAC" at bounding box center [128, 614] width 133 height 12
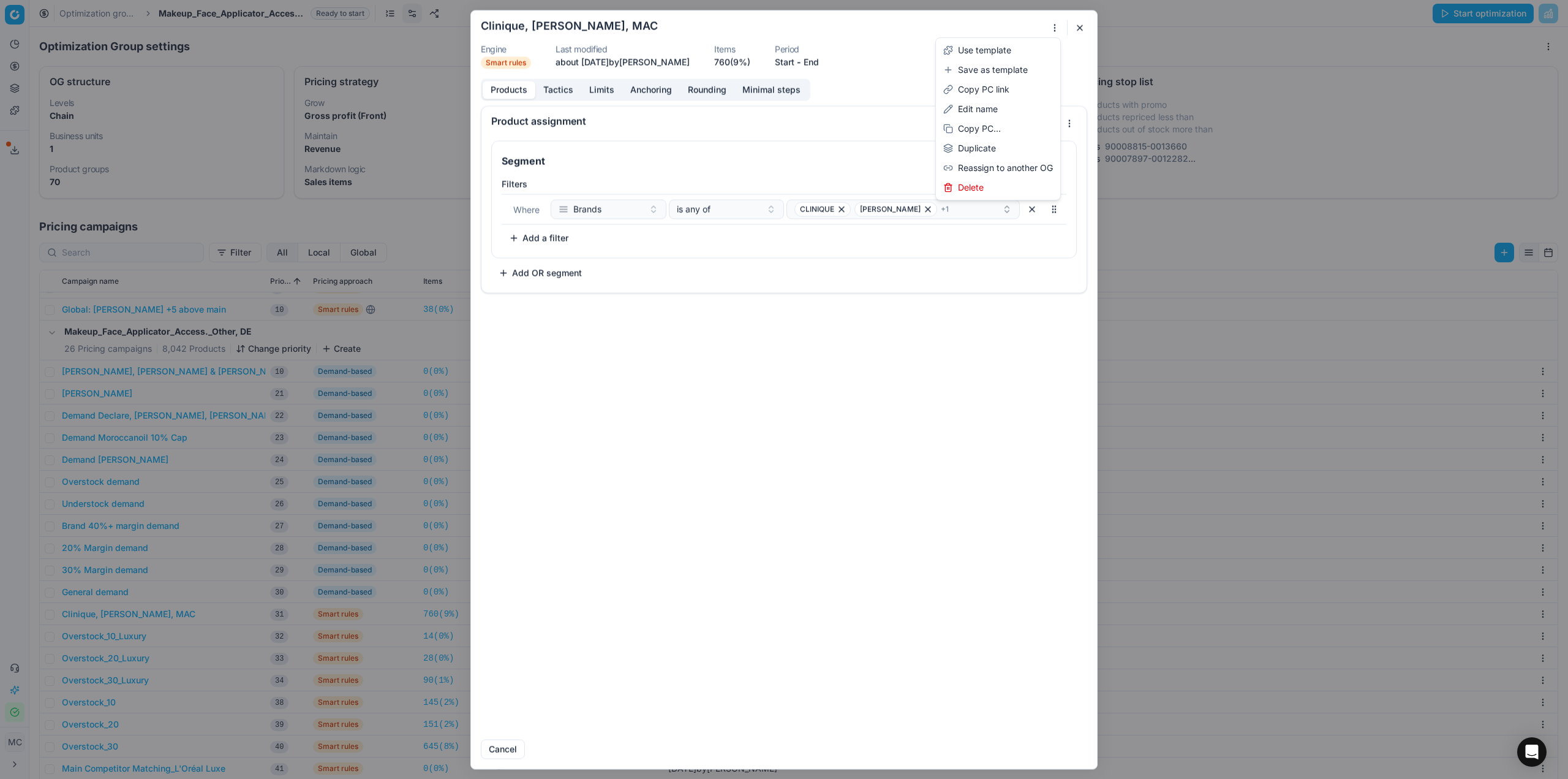
click at [1057, 23] on div "We are saving PC settings. Please wait, it should take a few minutes Clinique, …" at bounding box center [784, 389] width 1568 height 779
click at [983, 189] on div "Delete" at bounding box center [998, 187] width 119 height 20
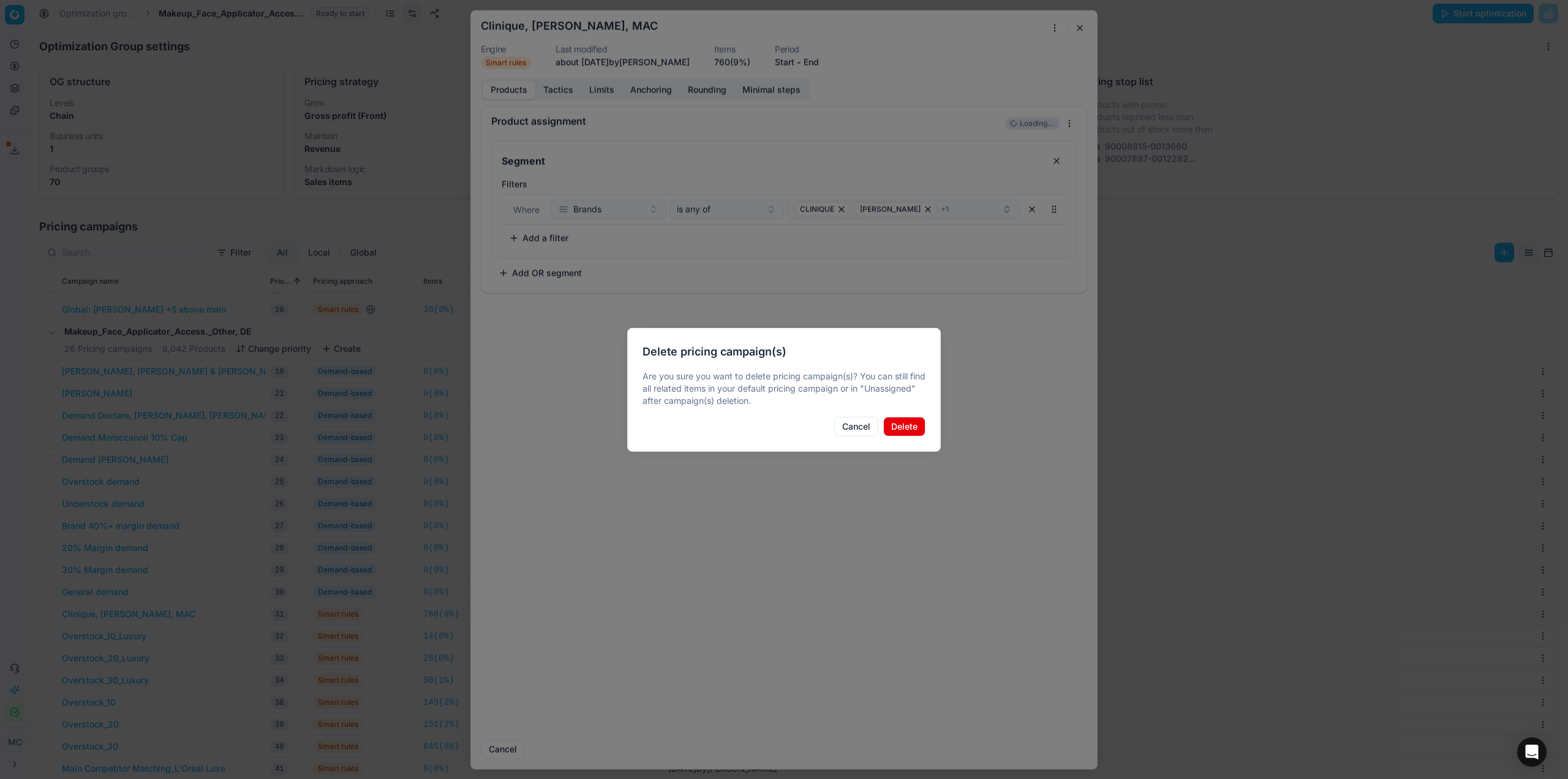
drag, startPoint x: 903, startPoint y: 423, endPoint x: 819, endPoint y: 29, distance: 402.9
click at [904, 423] on button "Delete" at bounding box center [905, 426] width 42 height 20
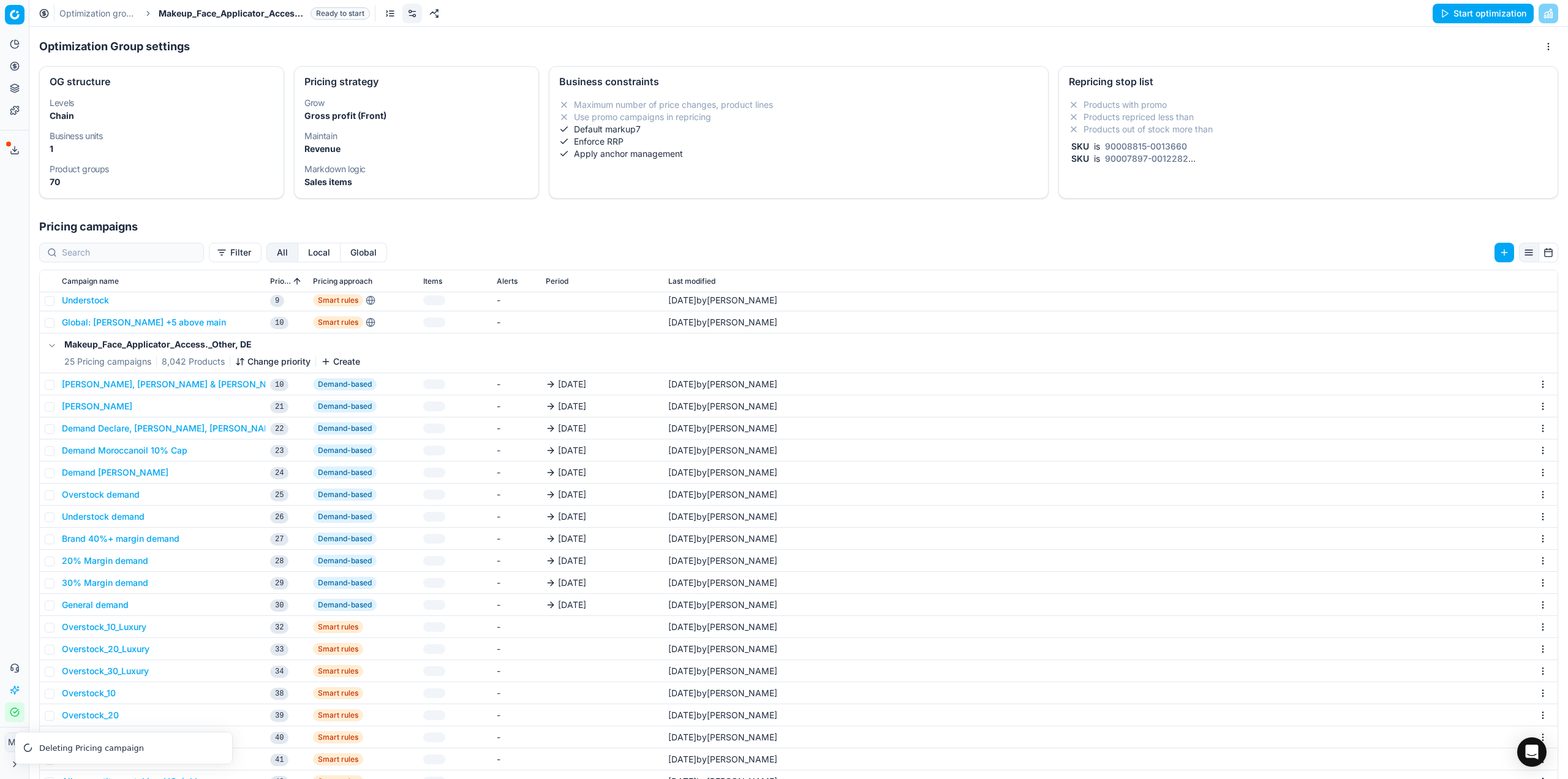
scroll to position [229, 0]
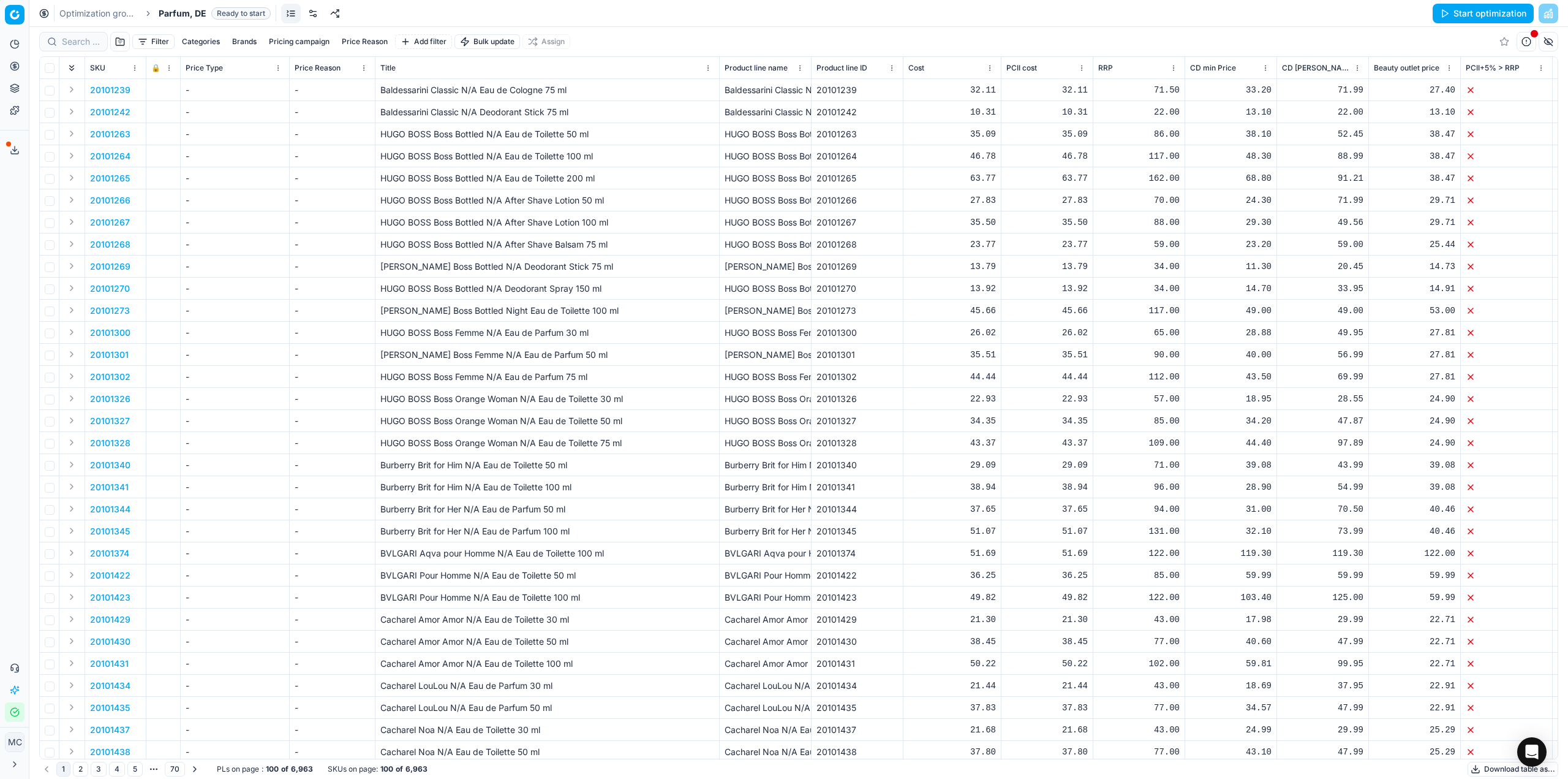
click at [314, 12] on link at bounding box center [312, 13] width 20 height 20
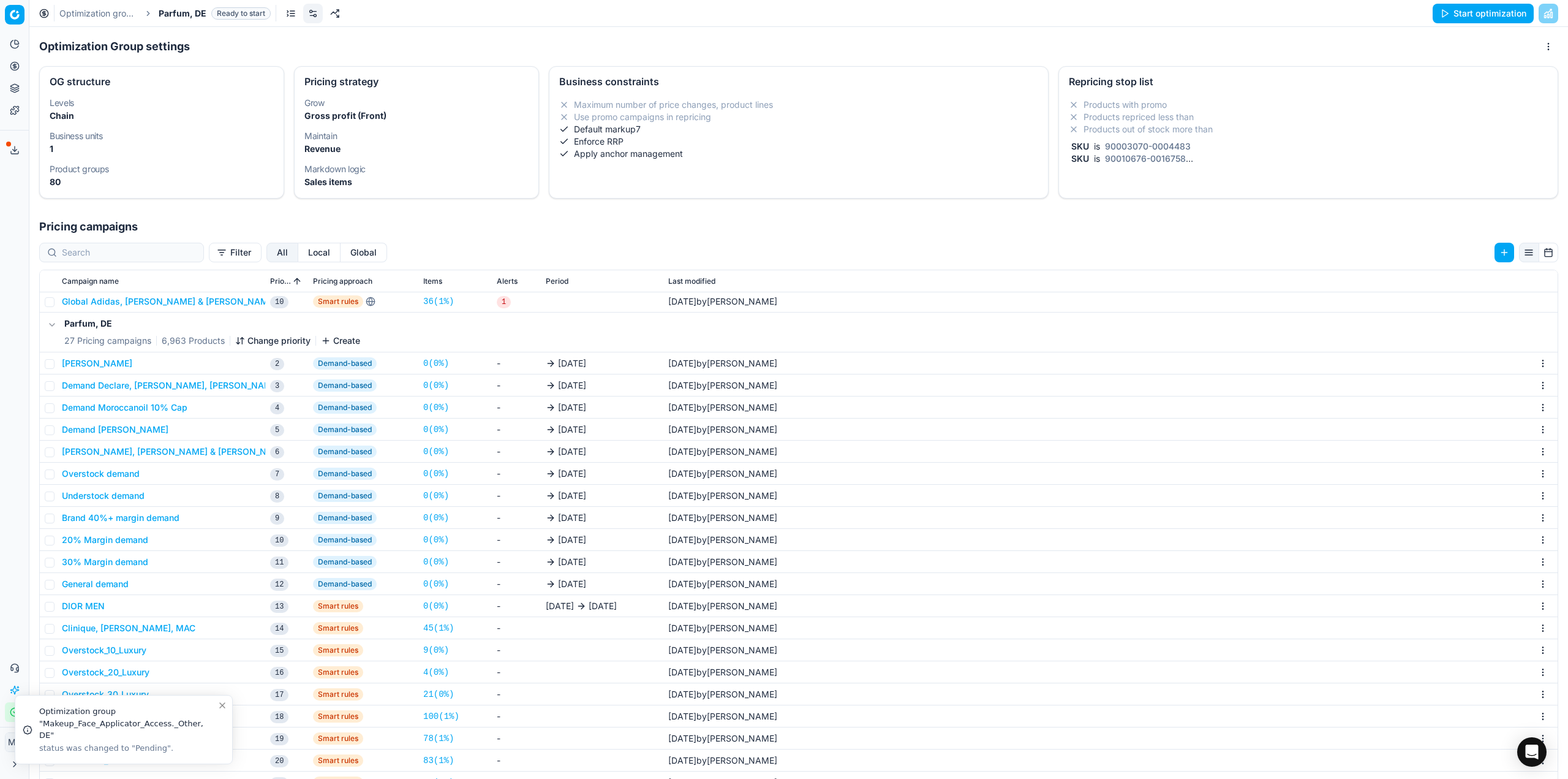
scroll to position [273, 0]
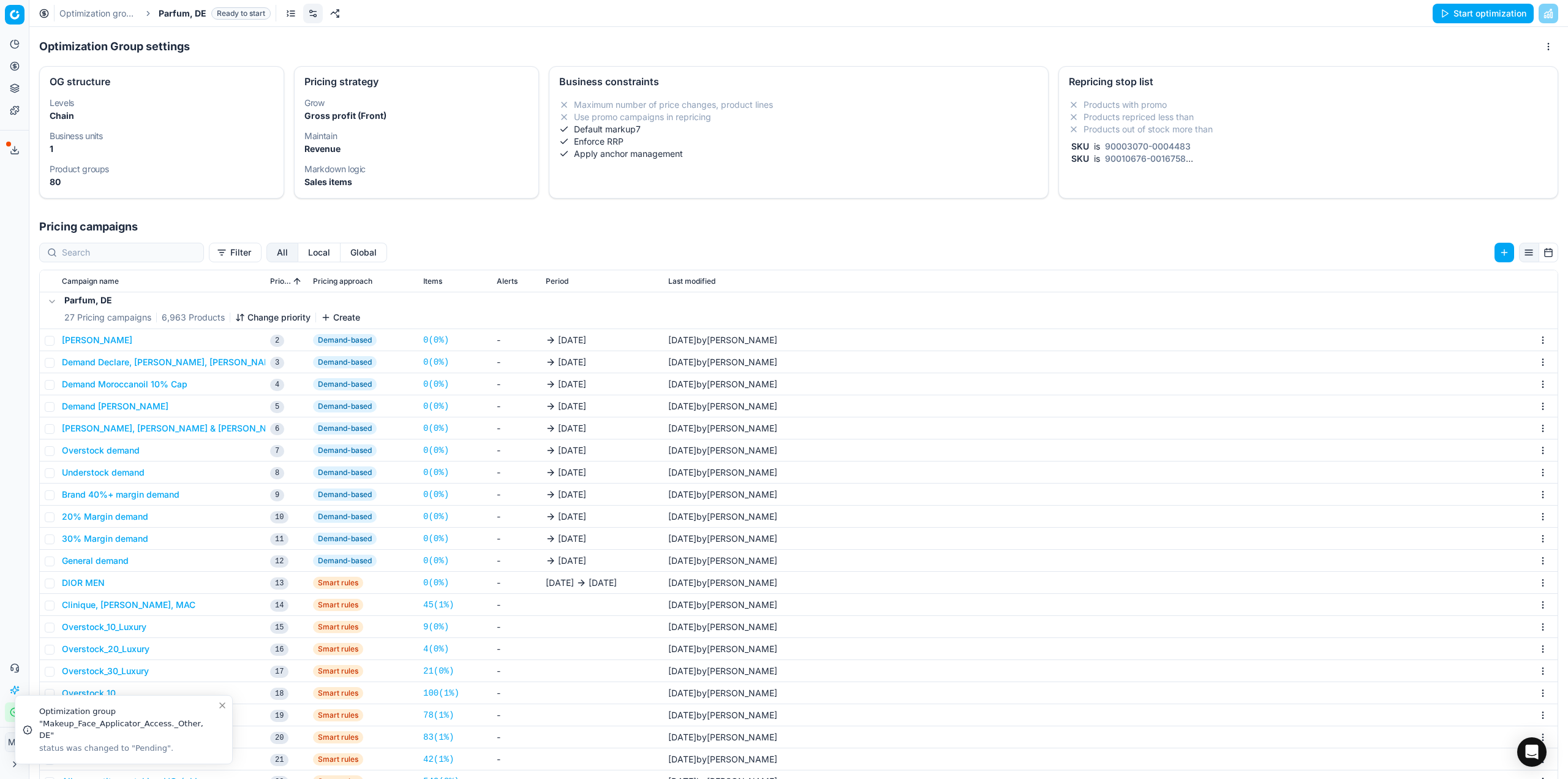
click at [168, 603] on button "Clinique, [PERSON_NAME], MAC" at bounding box center [128, 605] width 133 height 12
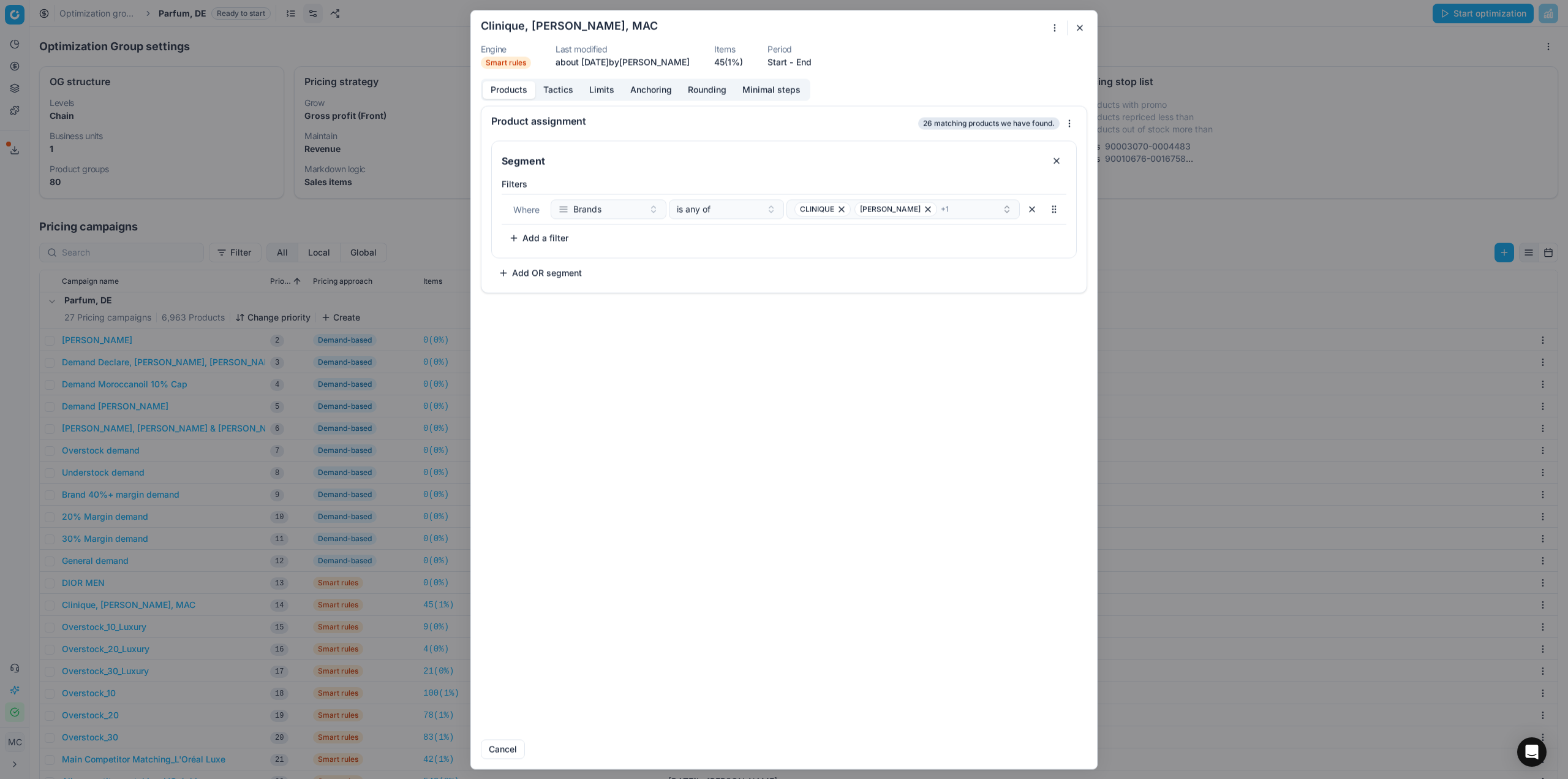
click at [1054, 23] on div "We are saving PC settings. Please wait, it should take a few minutes Clinique, …" at bounding box center [784, 389] width 1568 height 779
click at [987, 189] on div "Delete" at bounding box center [998, 187] width 119 height 20
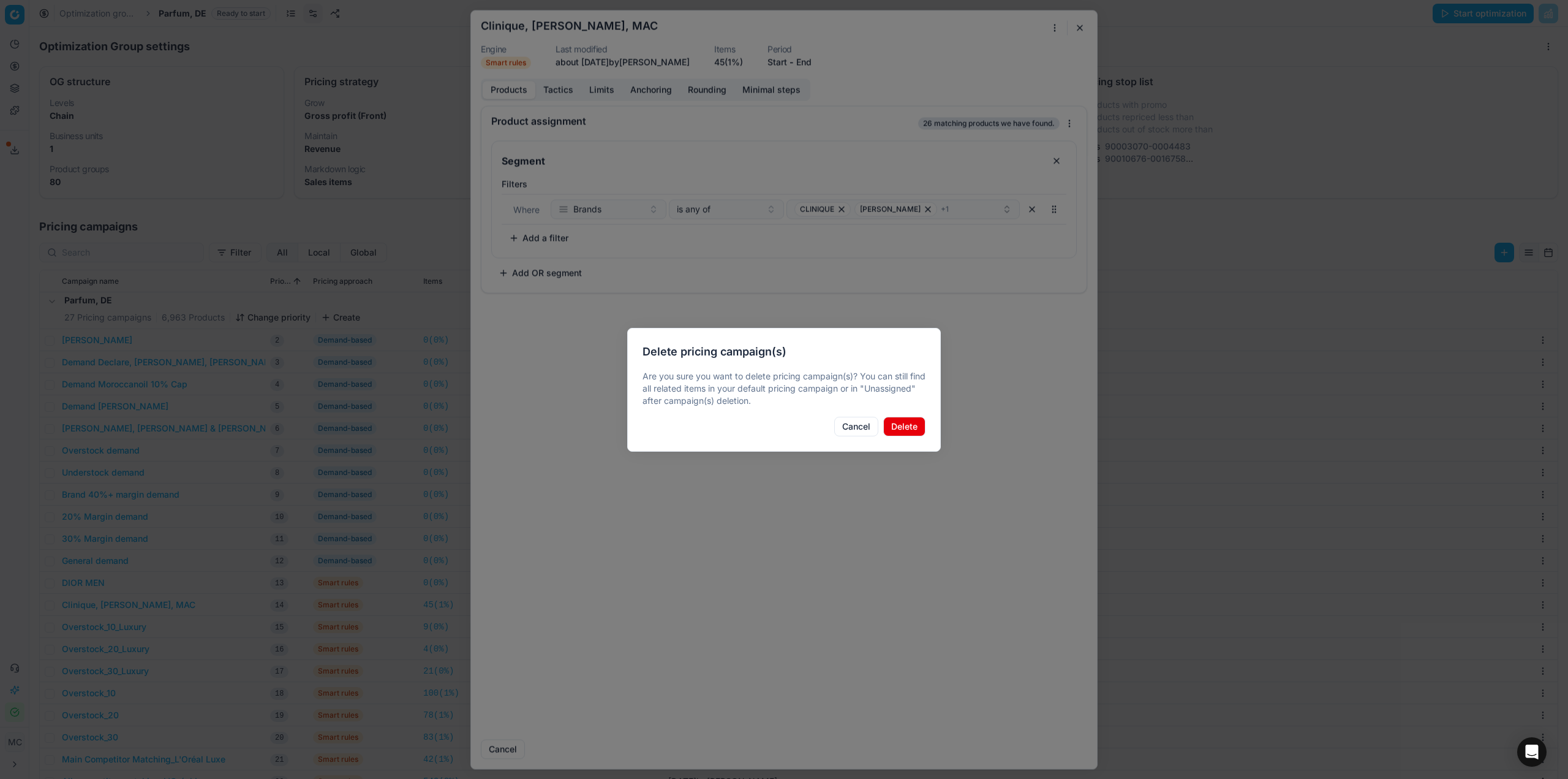
click at [905, 432] on button "Delete" at bounding box center [905, 426] width 42 height 20
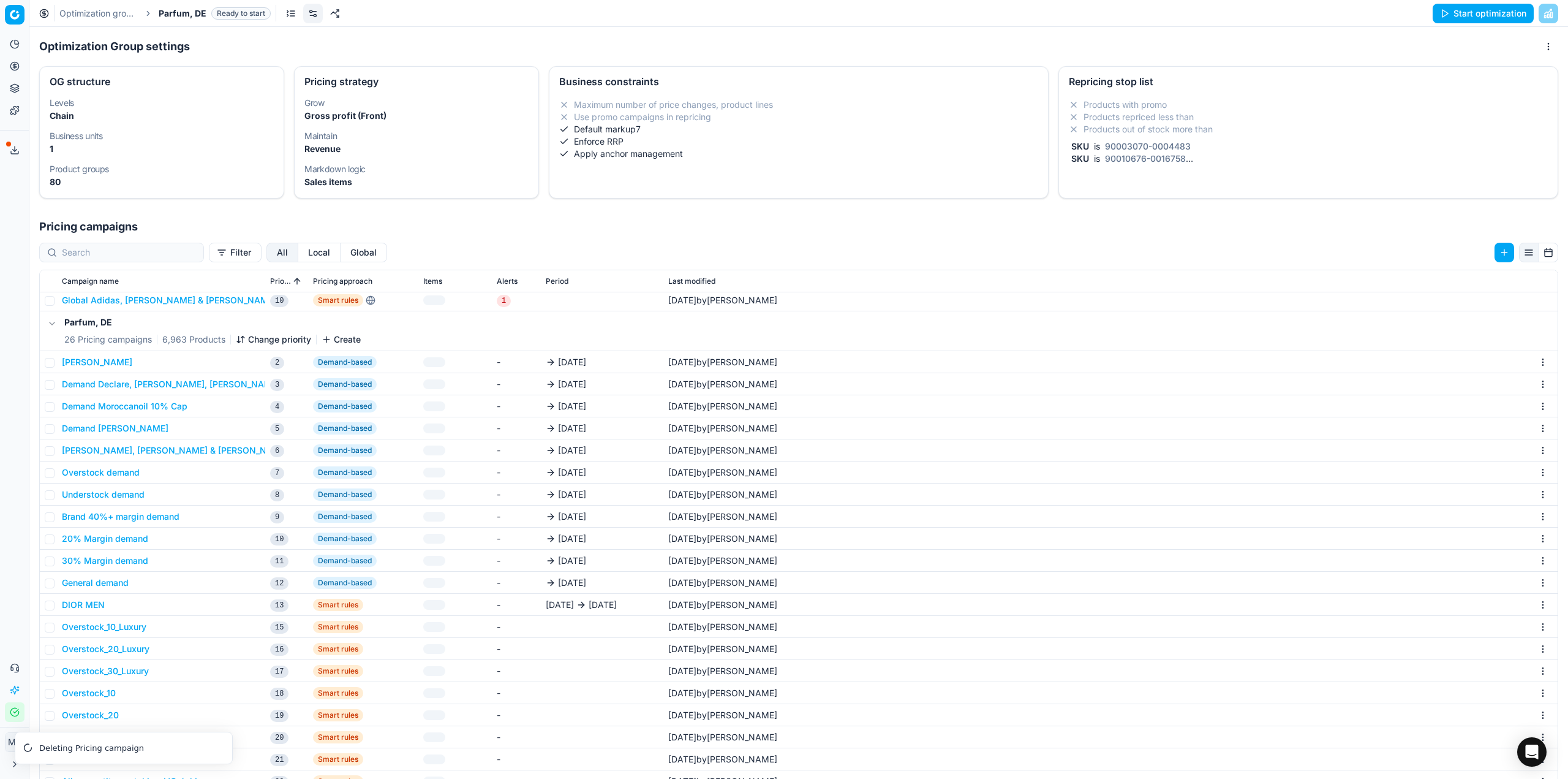
scroll to position [251, 0]
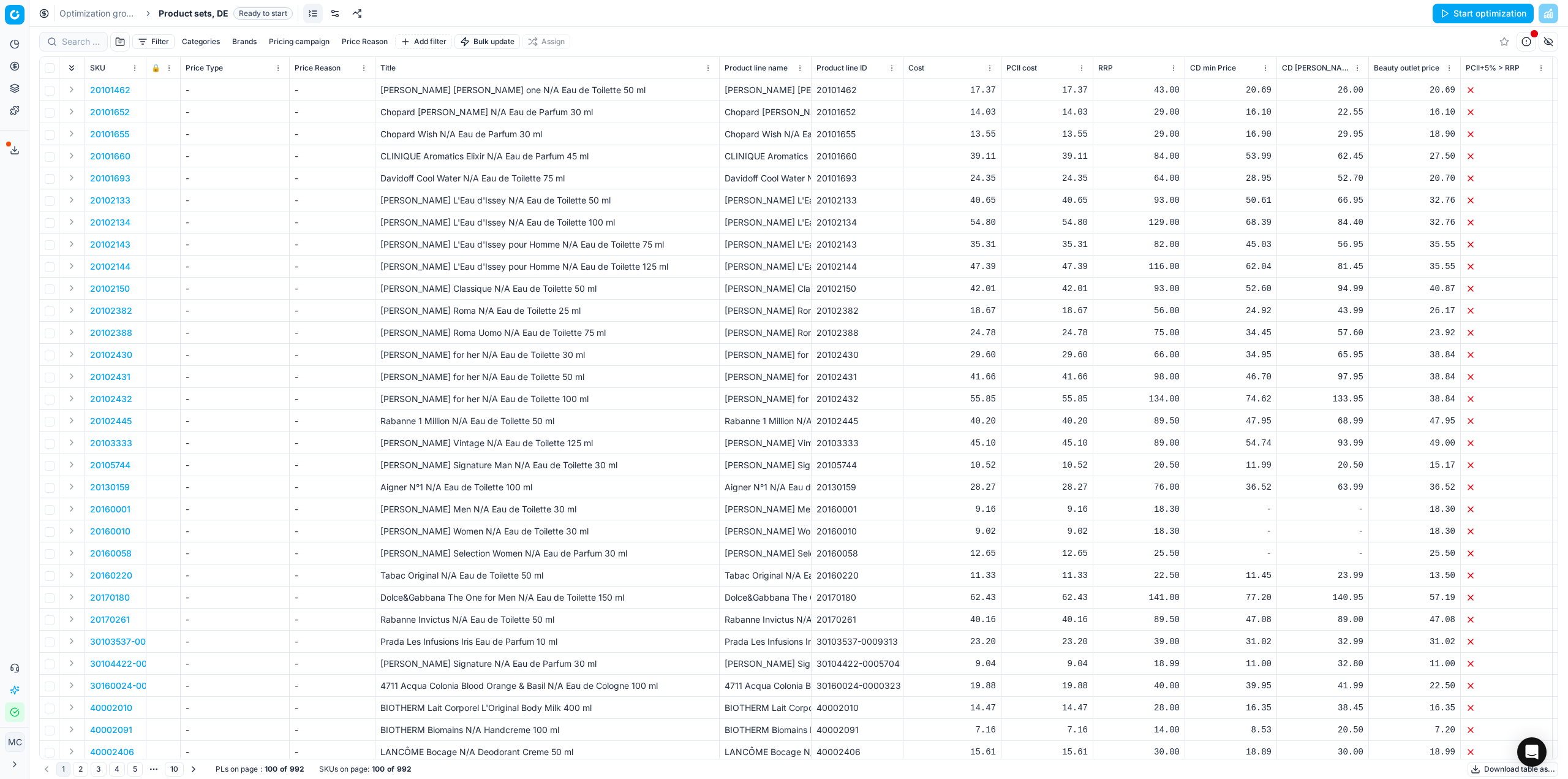
click at [336, 17] on link at bounding box center [335, 13] width 20 height 20
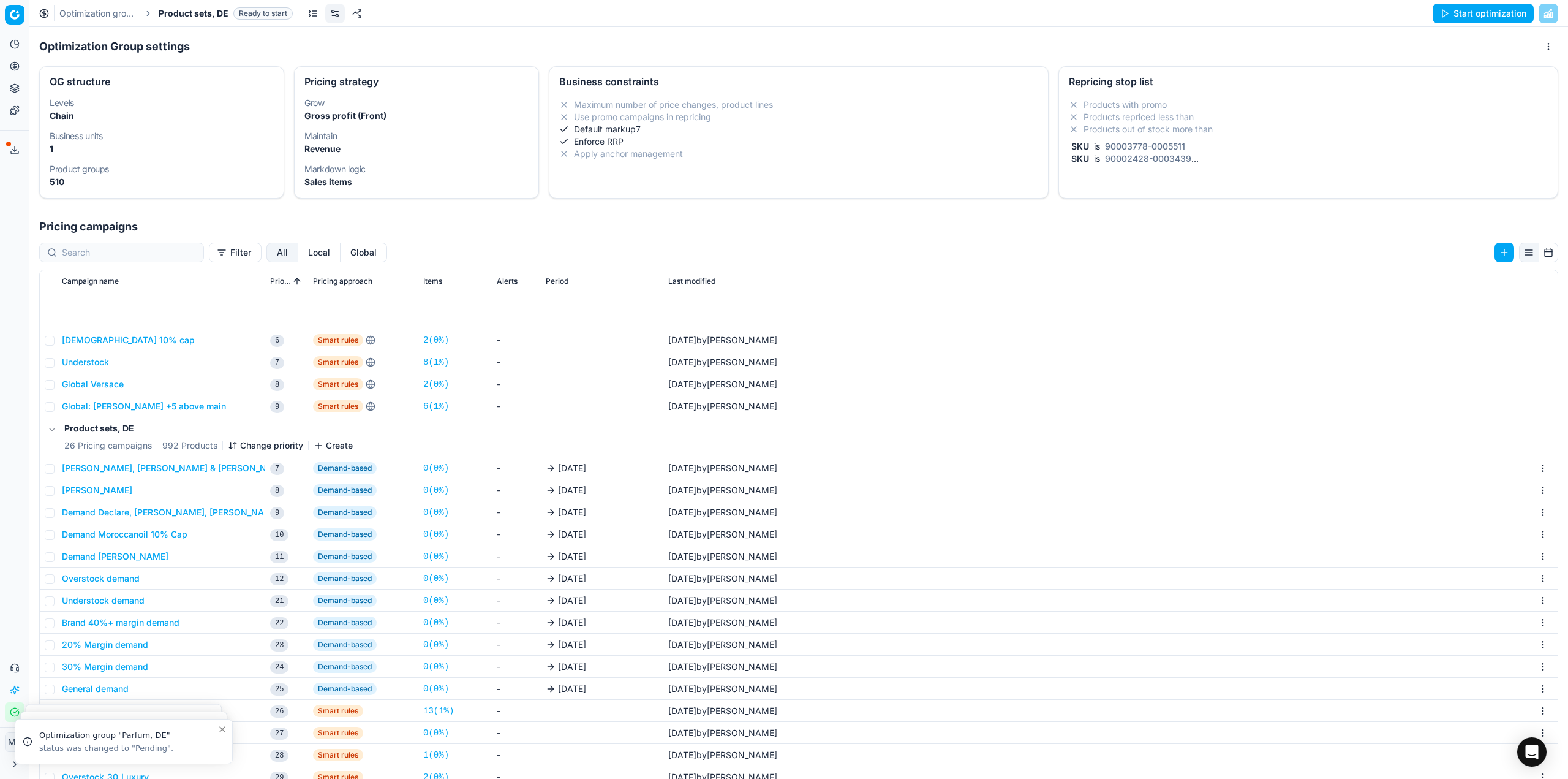
scroll to position [229, 0]
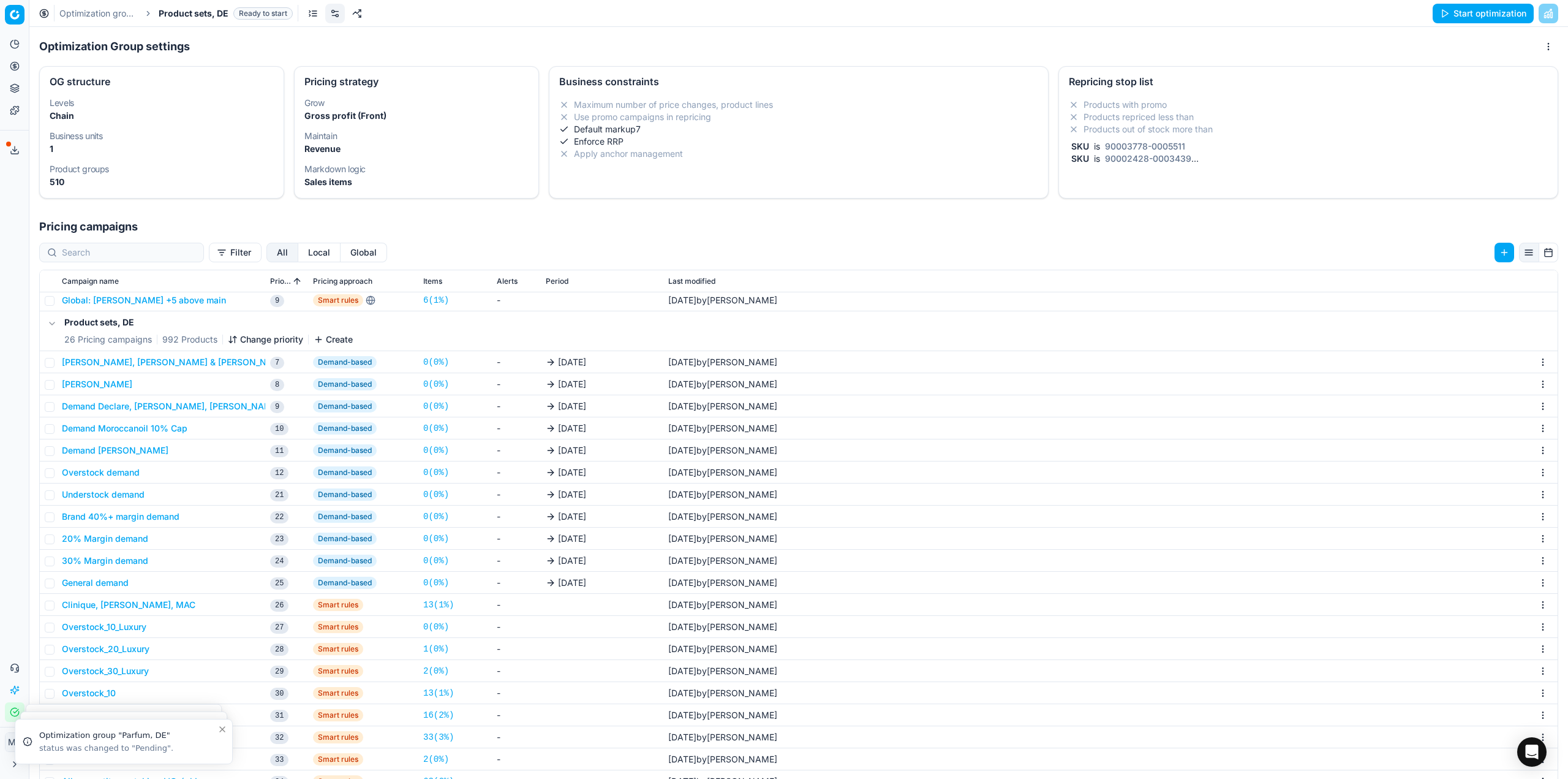
click at [171, 606] on button "Clinique, Estée Lauder, MAC" at bounding box center [128, 605] width 133 height 12
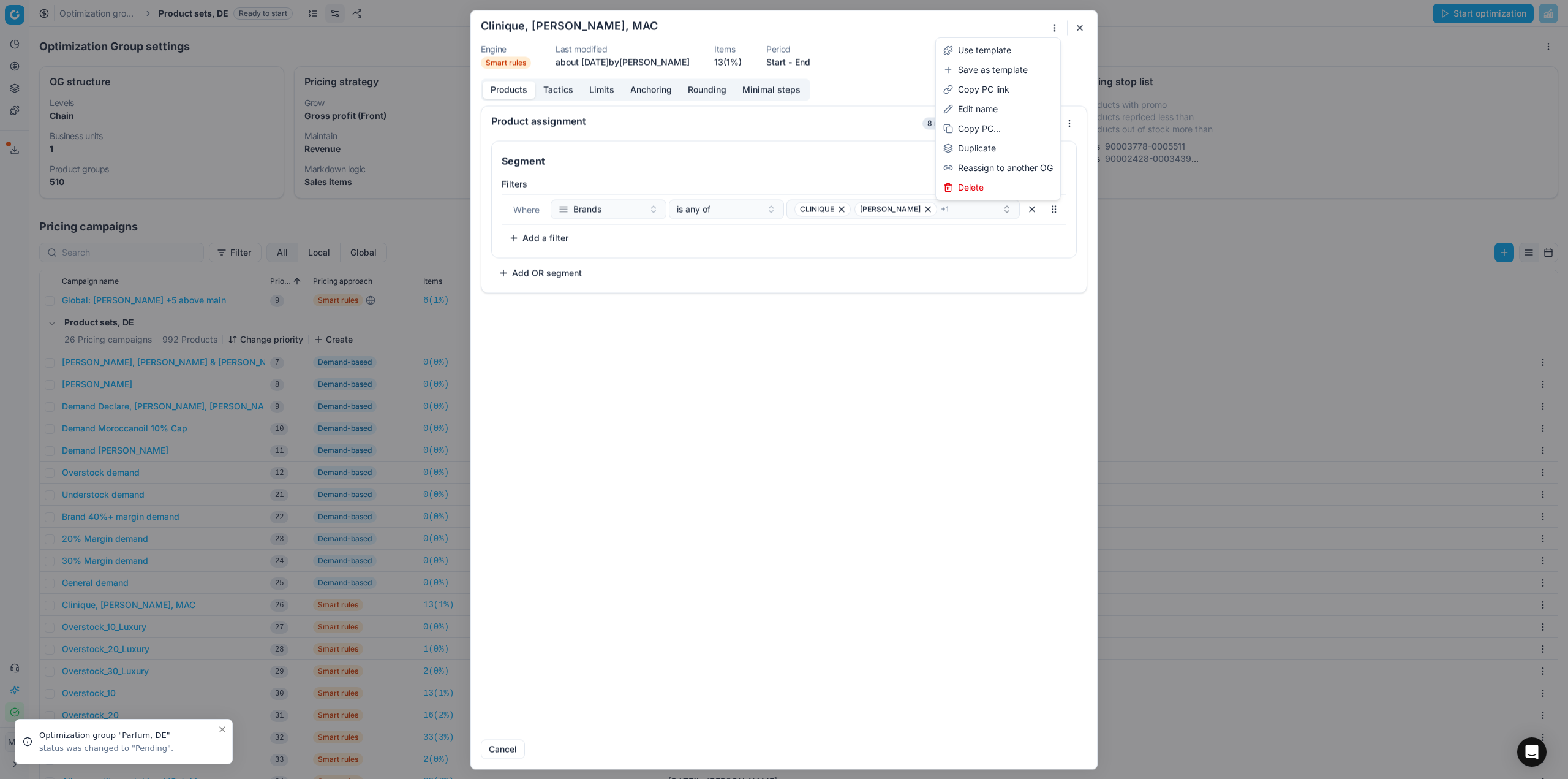
click at [1053, 25] on div "We are saving PC settings. Please wait, it should take a few minutes Clinique, …" at bounding box center [784, 389] width 1568 height 779
click at [975, 184] on div "Delete" at bounding box center [998, 187] width 119 height 20
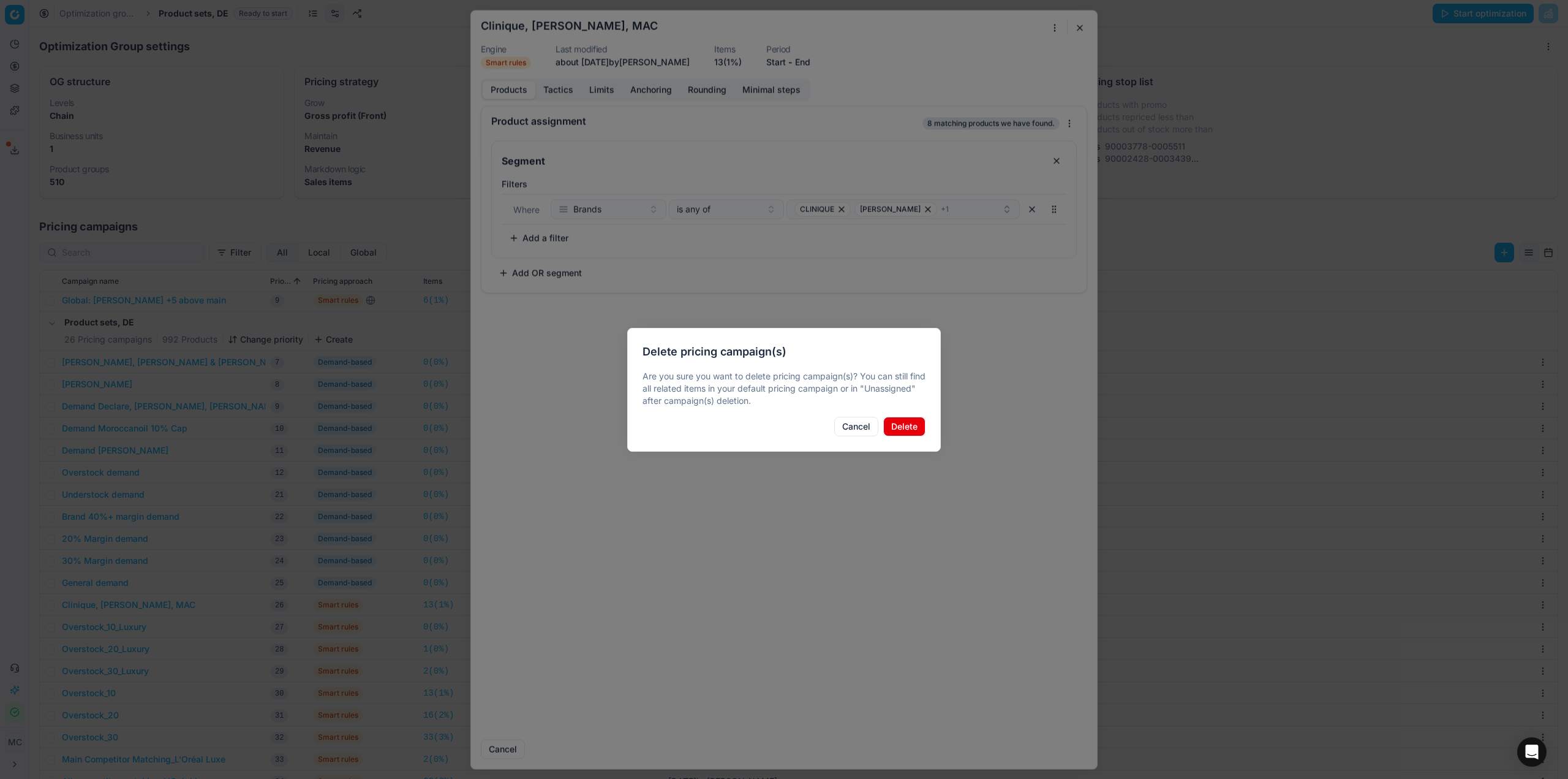
click at [907, 432] on button "Delete" at bounding box center [905, 426] width 42 height 20
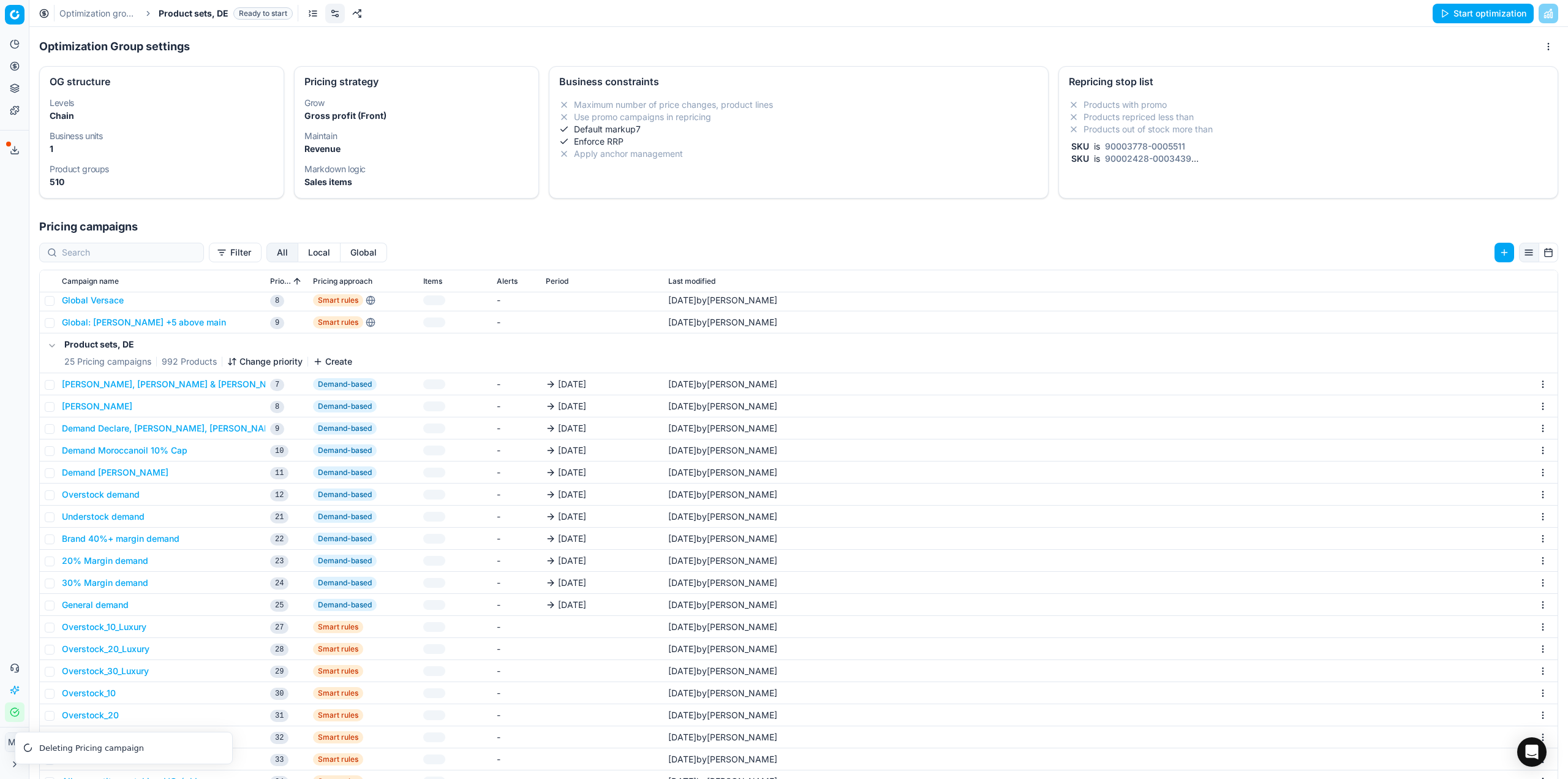
scroll to position [206, 0]
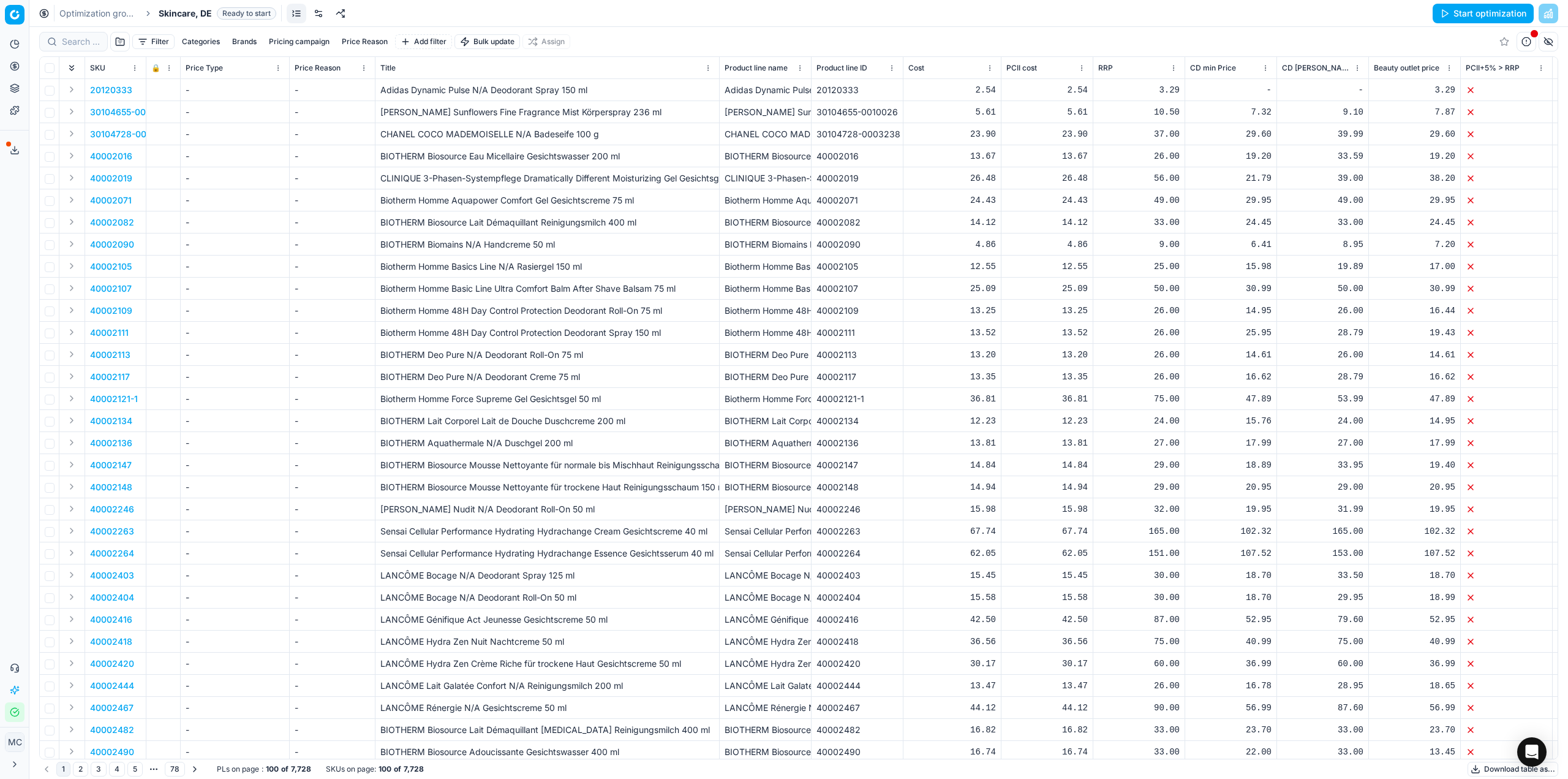
click at [315, 16] on link at bounding box center [318, 13] width 20 height 20
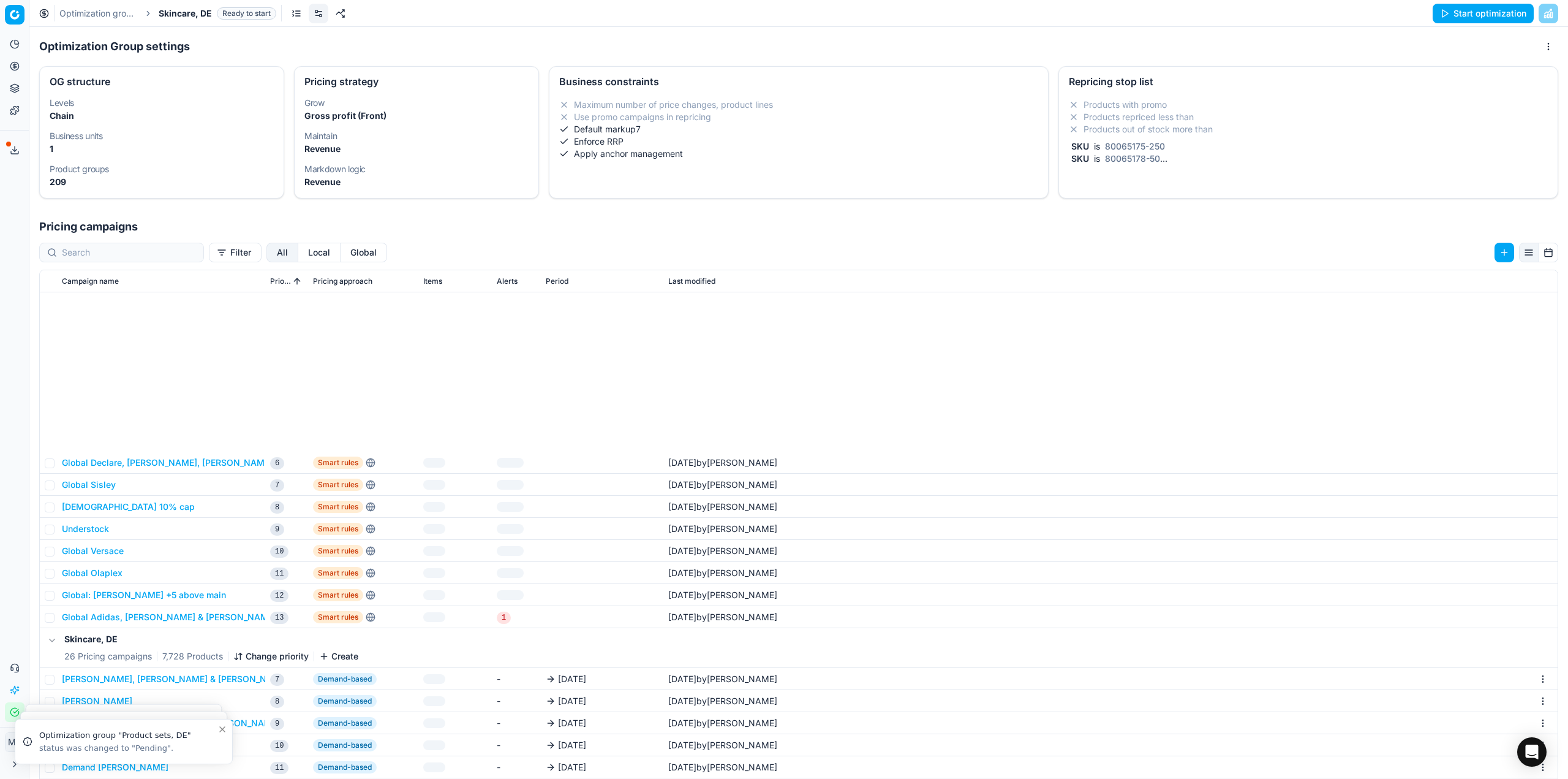
scroll to position [245, 0]
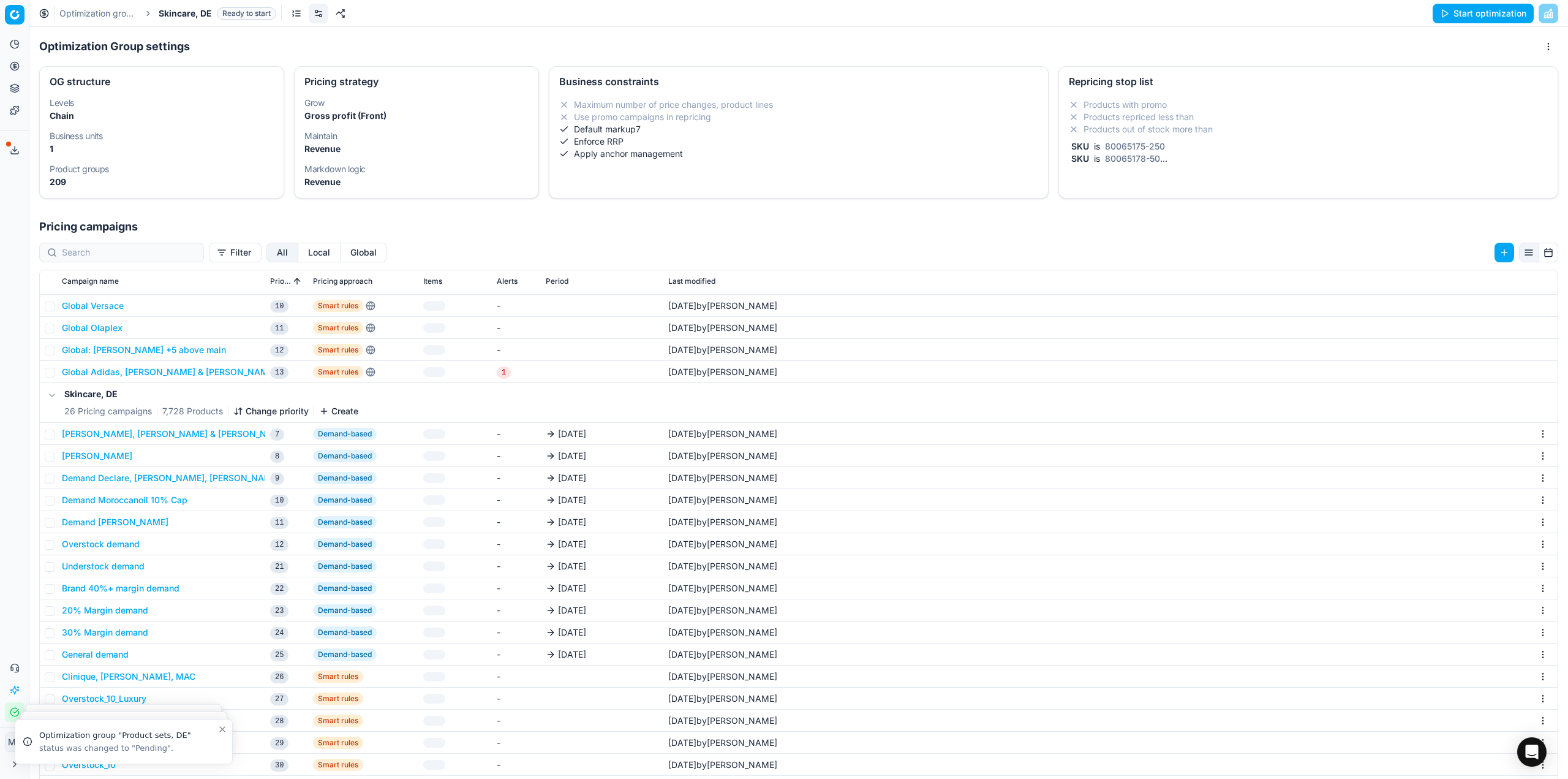
click at [152, 678] on button "Clinique, [PERSON_NAME], MAC" at bounding box center [128, 676] width 133 height 12
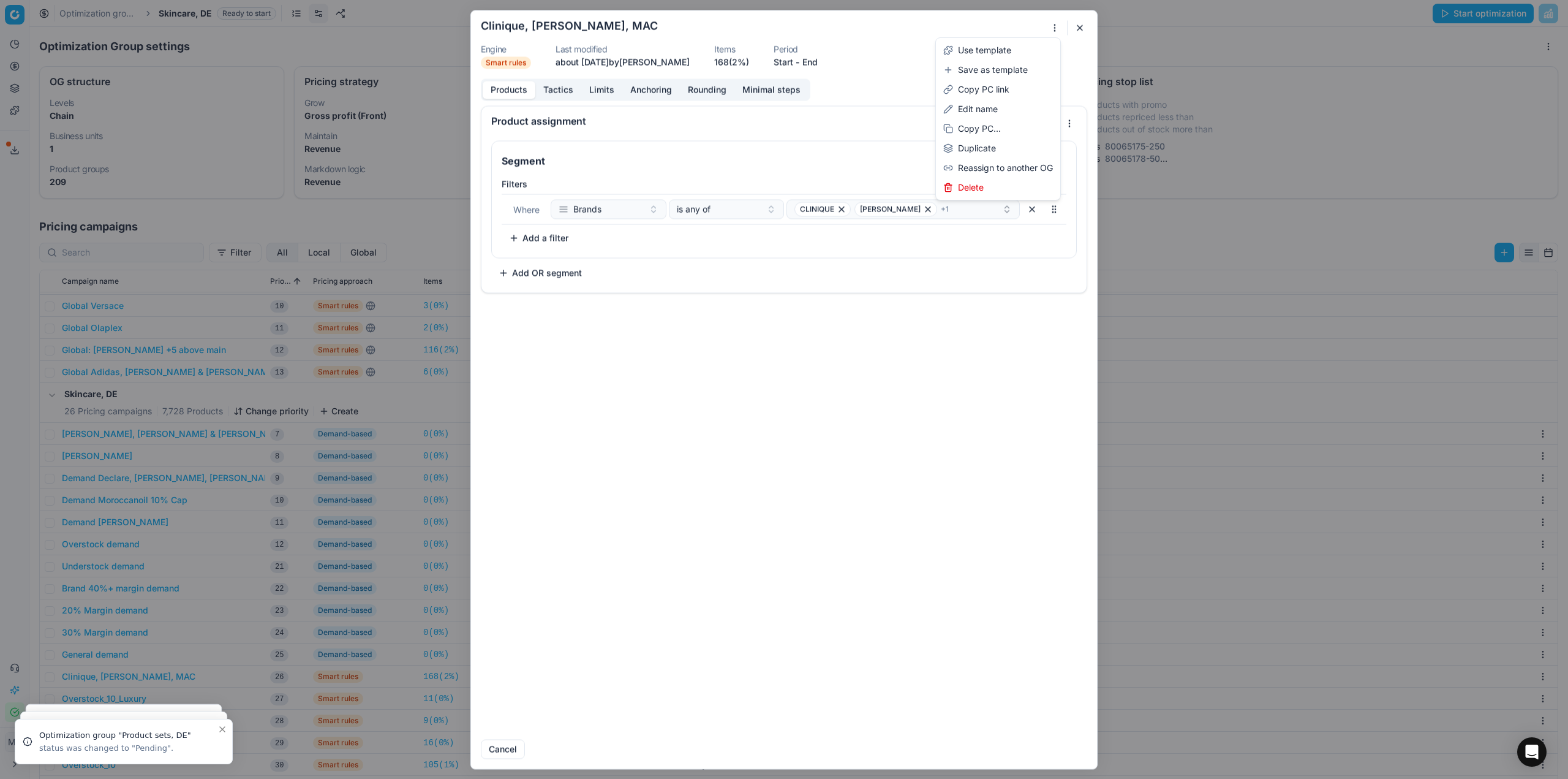
click at [1055, 23] on div "We are saving PC settings. Please wait, it should take a few minutes Clinique, …" at bounding box center [784, 389] width 1568 height 779
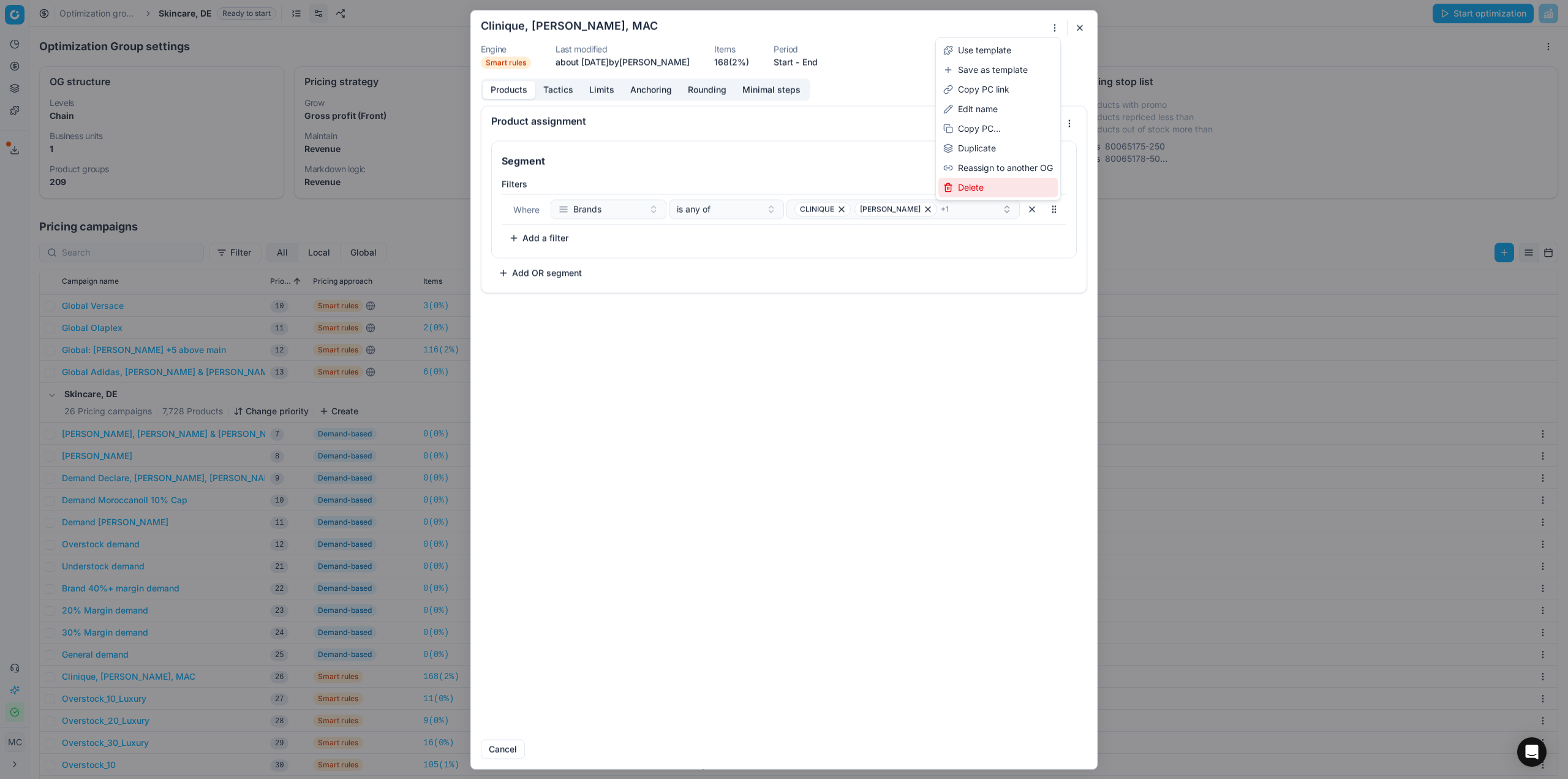
click at [1015, 187] on div "Delete" at bounding box center [998, 187] width 119 height 20
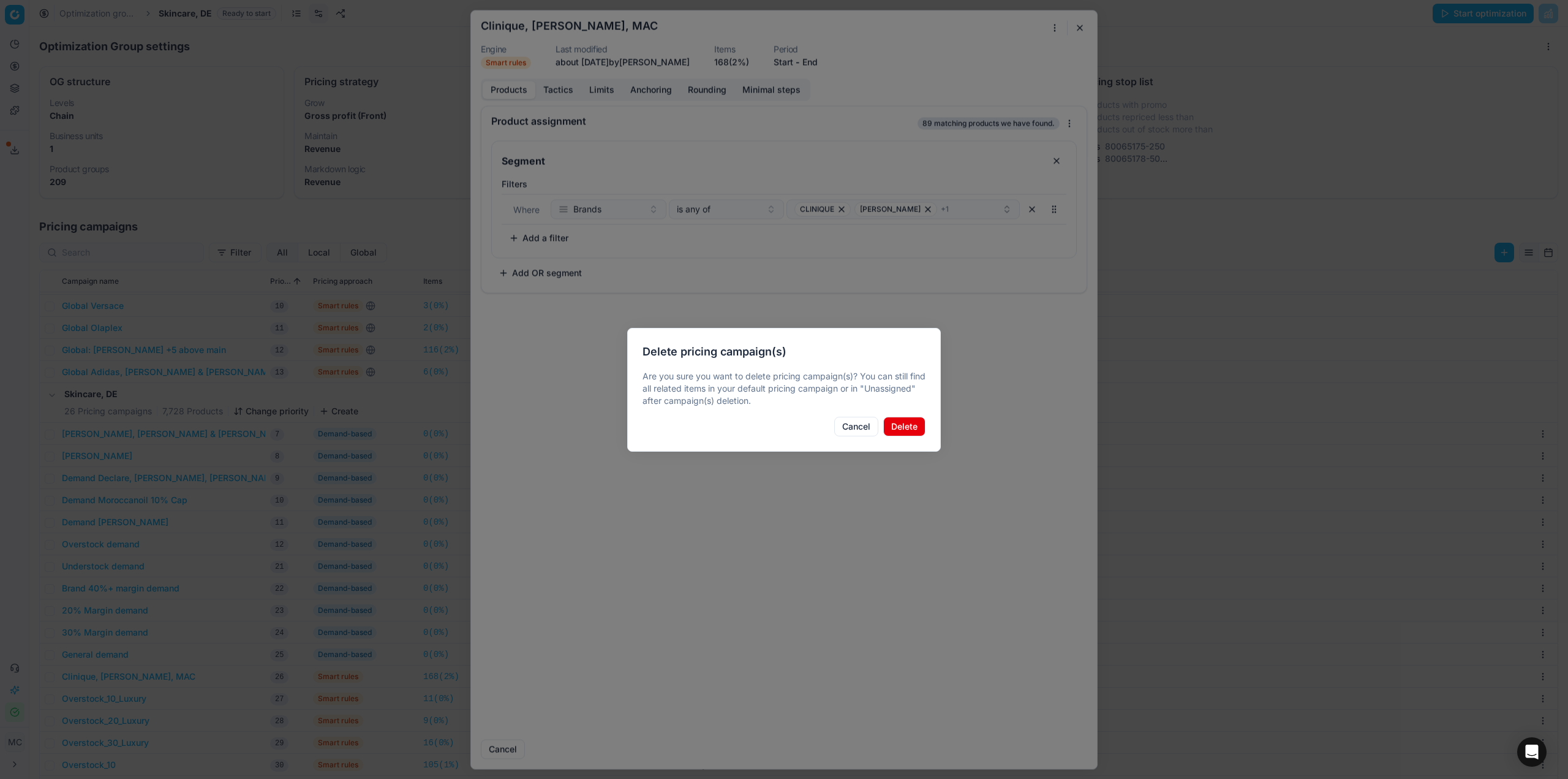
click at [895, 430] on button "Delete" at bounding box center [905, 426] width 42 height 20
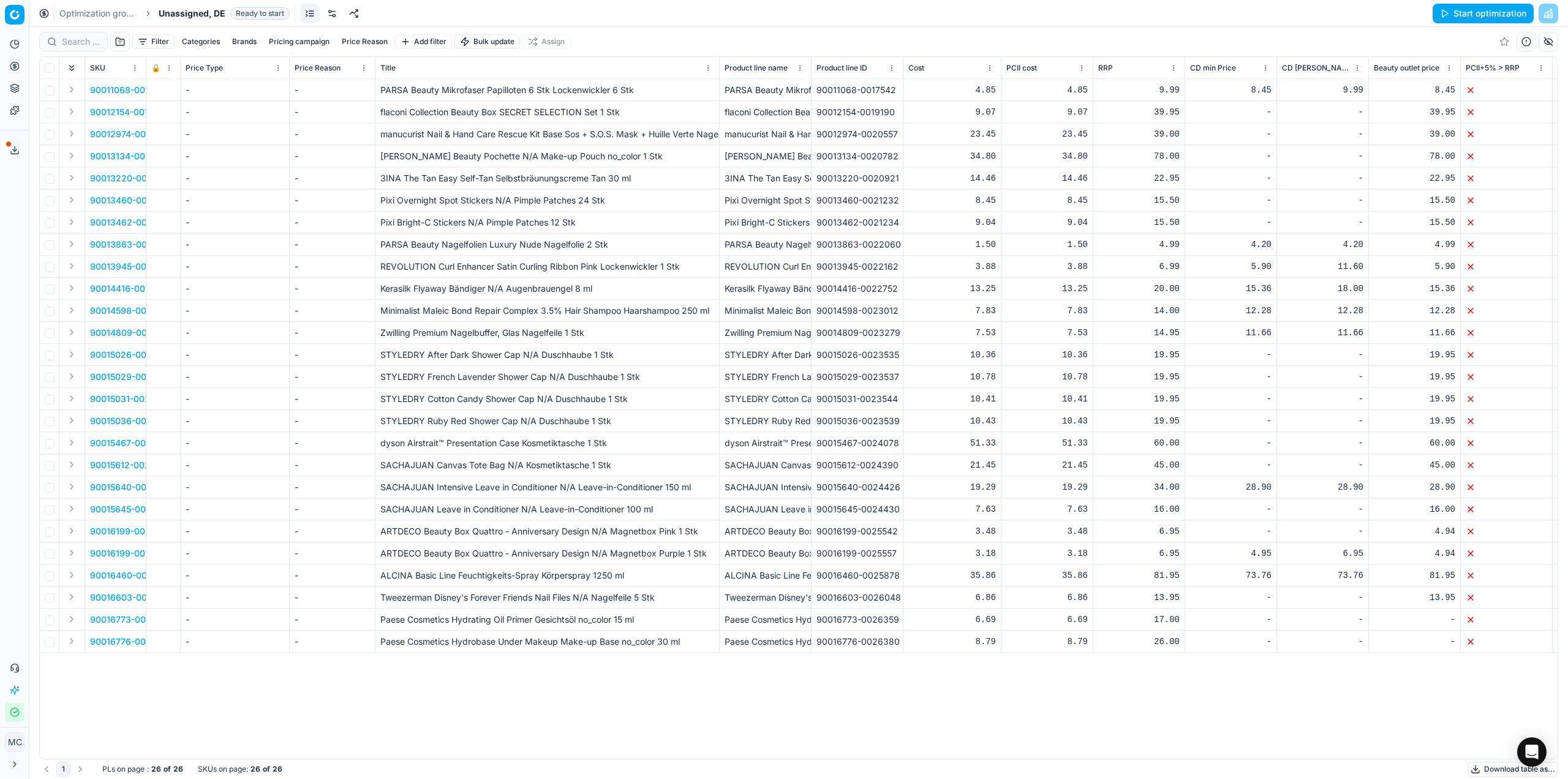
click at [337, 12] on link at bounding box center [331, 13] width 20 height 20
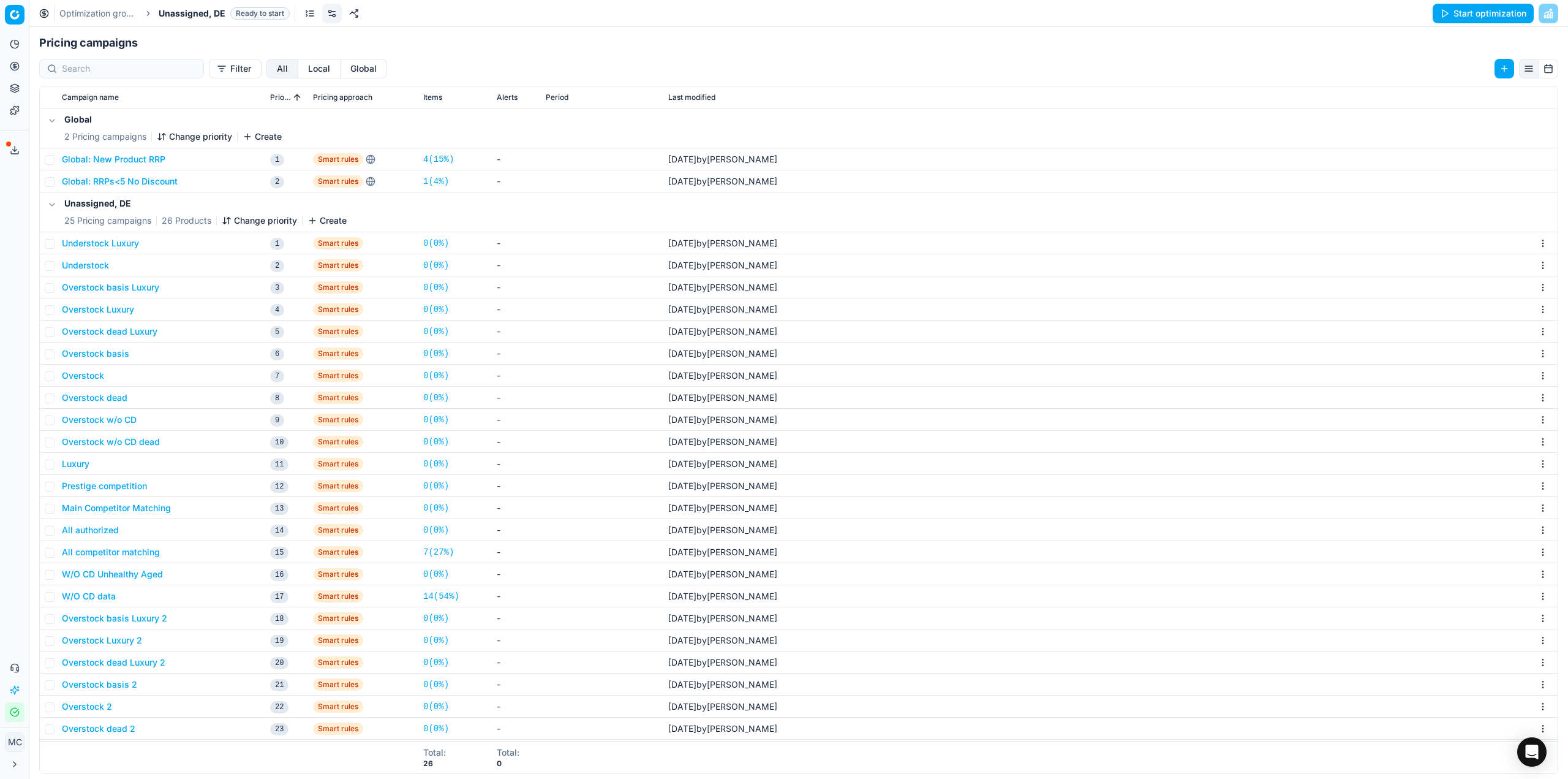
scroll to position [43, 0]
